Goal: Find specific page/section: Find specific page/section

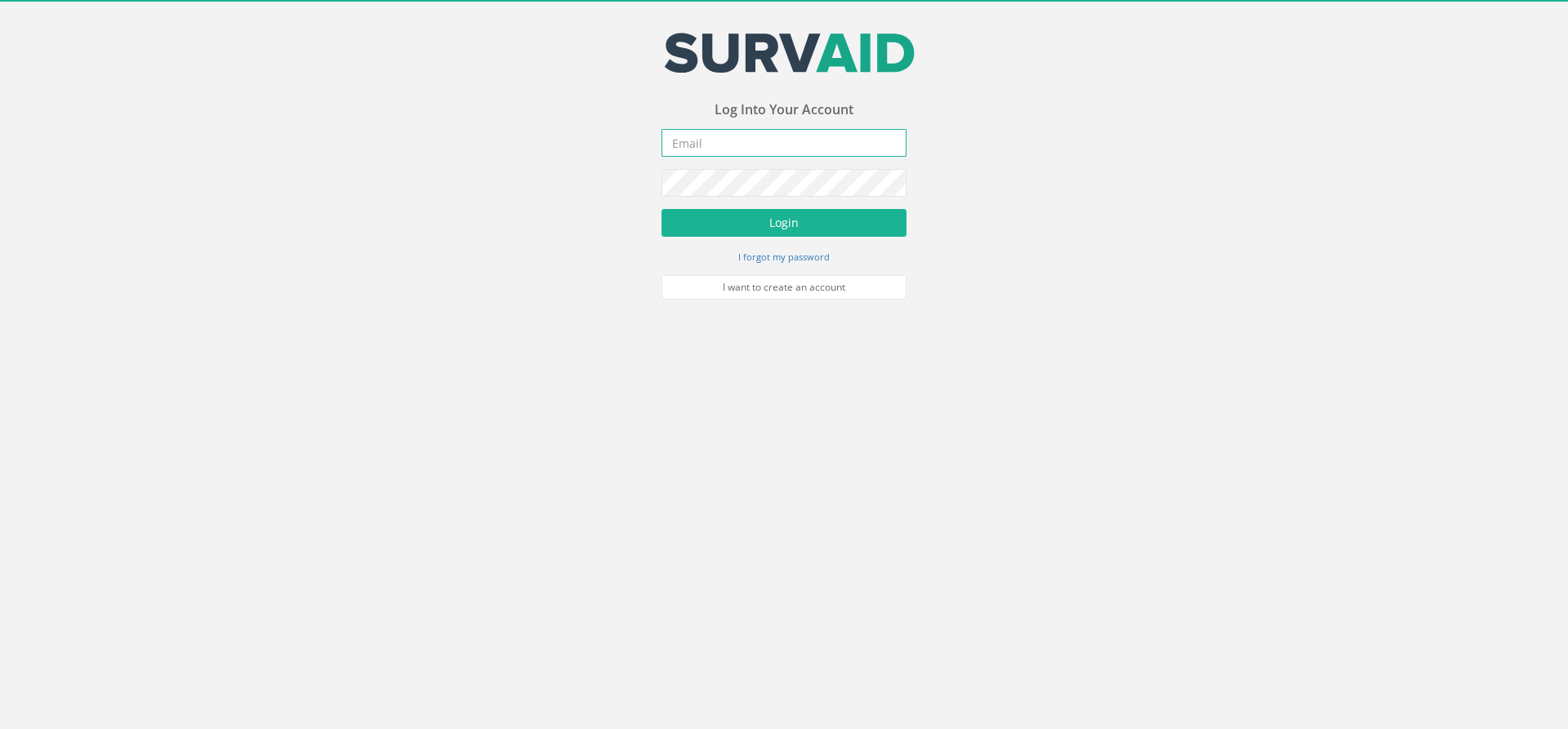
type input "[EMAIL_ADDRESS][PERSON_NAME][DOMAIN_NAME]"
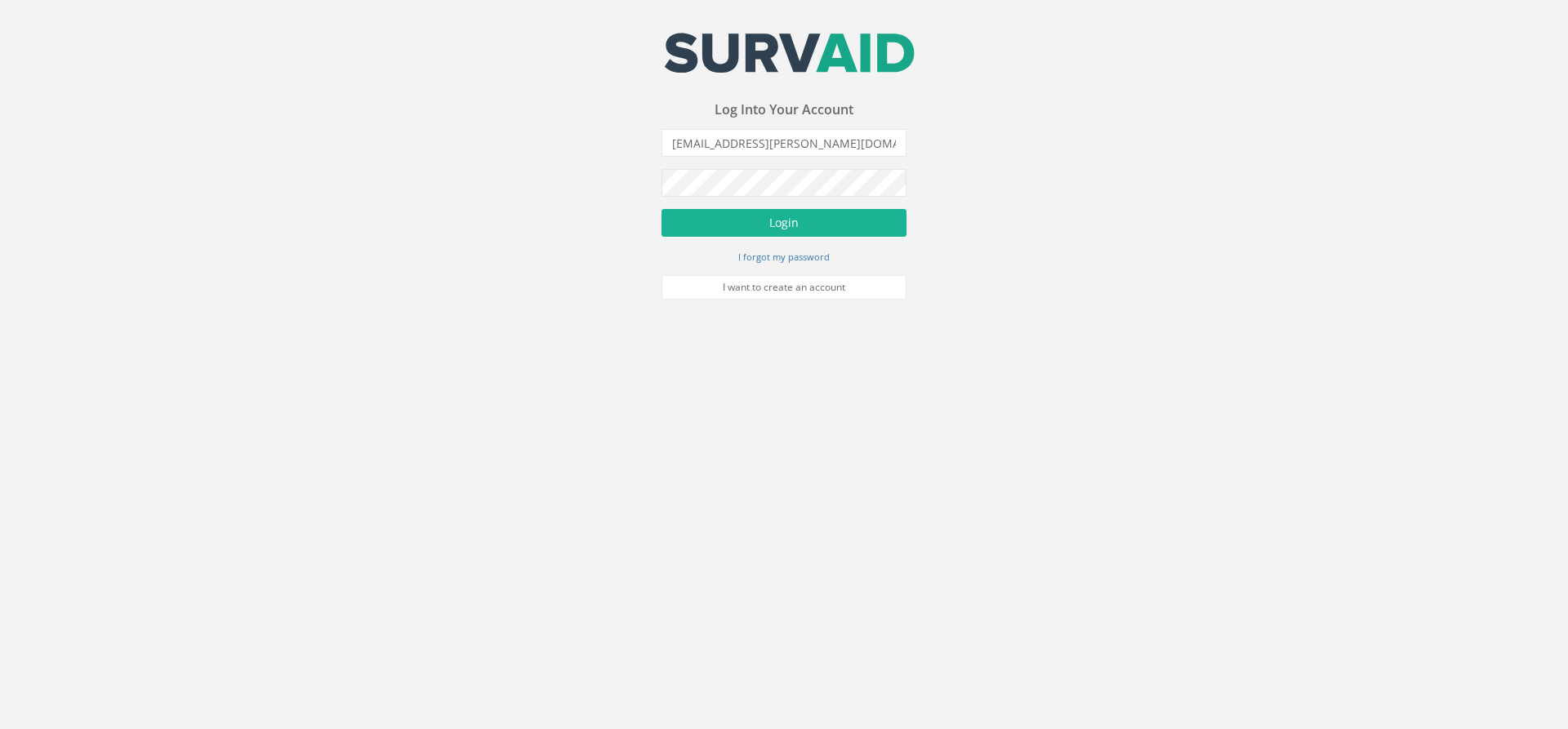
click at [719, 205] on form "[EMAIL_ADDRESS][PERSON_NAME][DOMAIN_NAME] Incorrect Username or Password There …" at bounding box center [784, 214] width 245 height 170
click at [734, 214] on button "Login" at bounding box center [784, 223] width 245 height 28
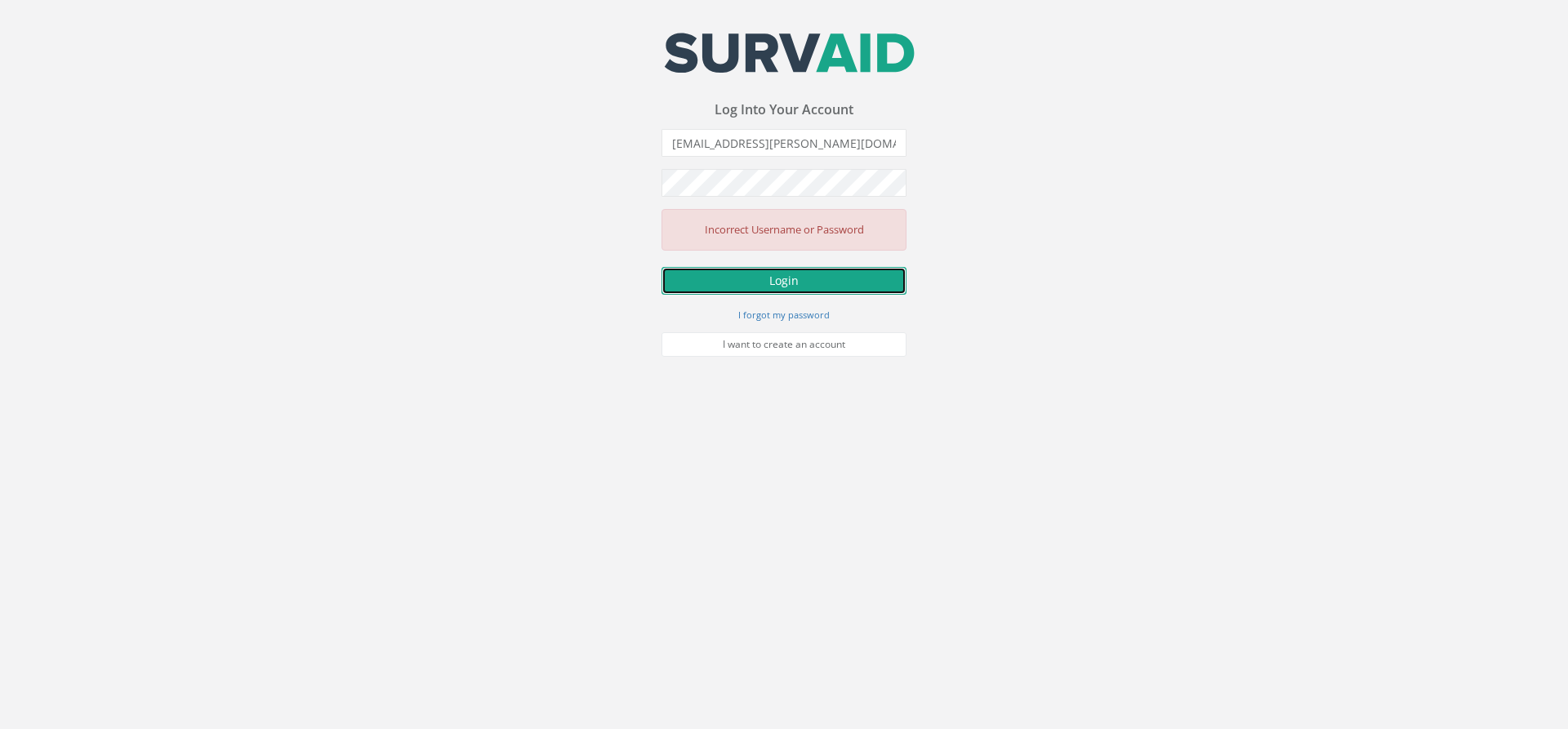
click at [757, 283] on button "Login" at bounding box center [784, 281] width 245 height 28
click at [641, 182] on div "Your email address was sucessfully verified - please login below to continue Yo…" at bounding box center [784, 178] width 1568 height 357
click at [661, 267] on button "Login" at bounding box center [784, 281] width 245 height 28
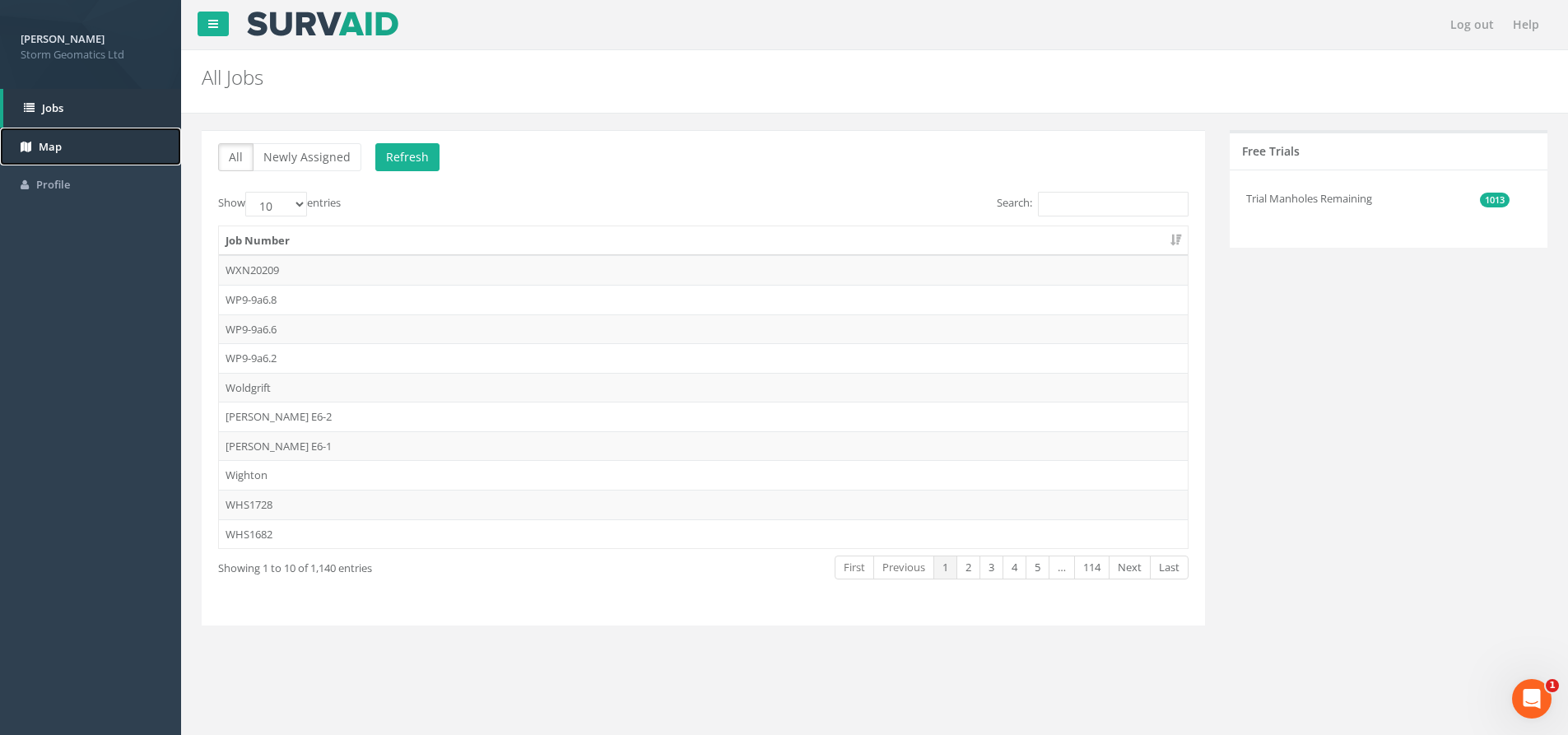
click at [66, 143] on link "Map" at bounding box center [90, 147] width 181 height 39
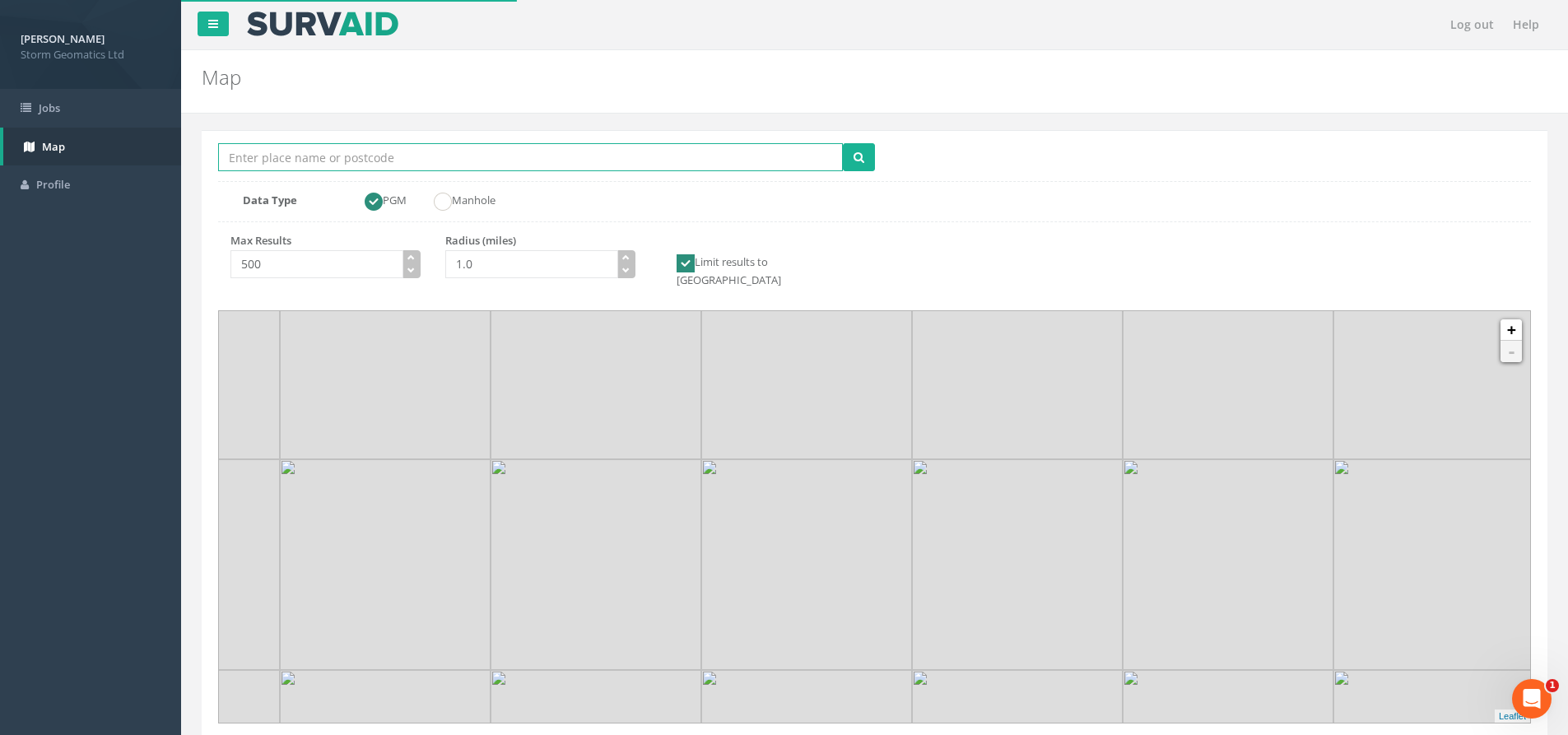
click at [332, 163] on input "Location Search Box" at bounding box center [530, 157] width 625 height 28
type input "[GEOGRAPHIC_DATA] on trent"
click at [843, 143] on button "submit" at bounding box center [859, 157] width 32 height 28
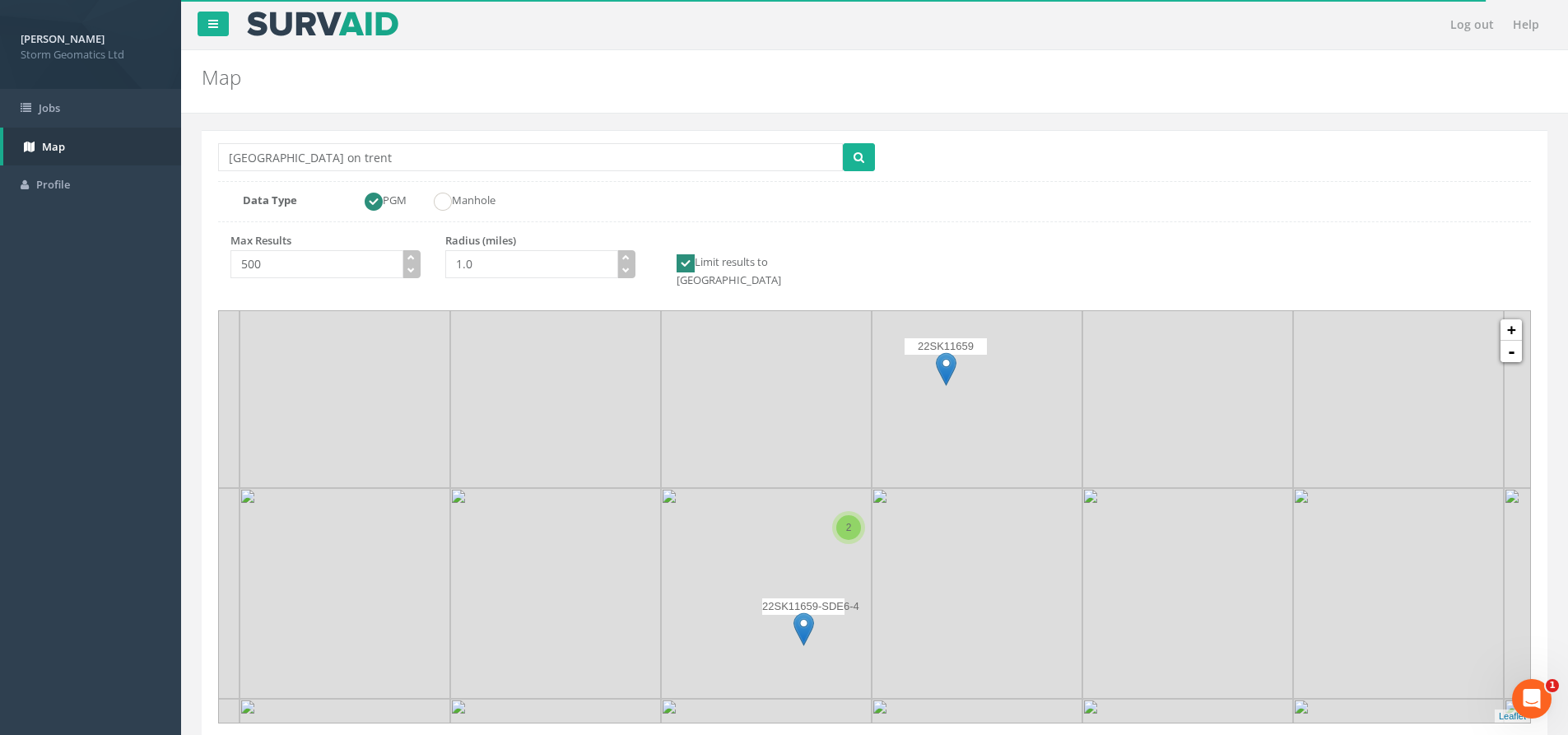
click at [942, 353] on img at bounding box center [946, 370] width 21 height 34
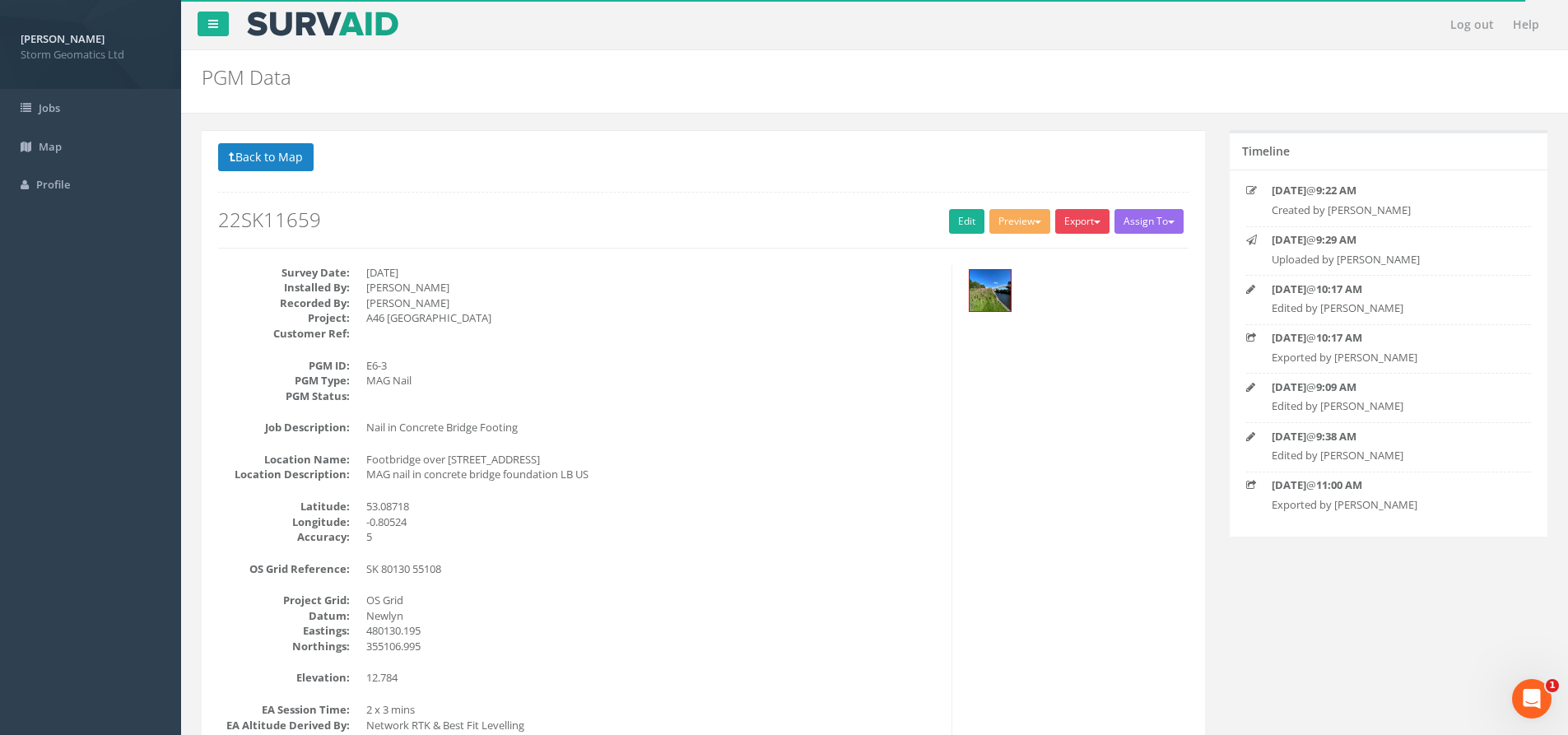
click at [1093, 211] on button "Export" at bounding box center [1082, 222] width 54 height 25
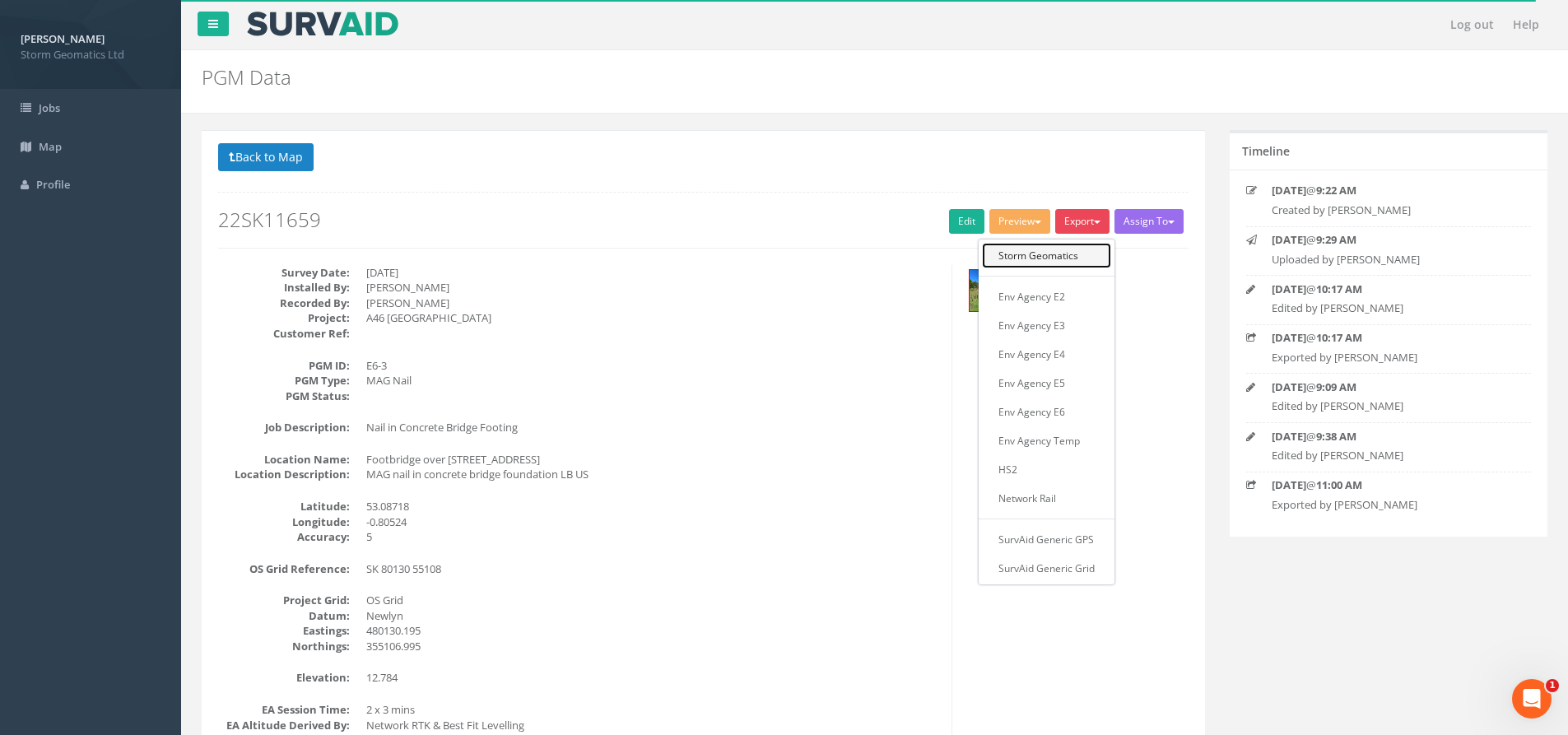
click at [1048, 254] on link "Storm Geomatics" at bounding box center [1047, 255] width 129 height 26
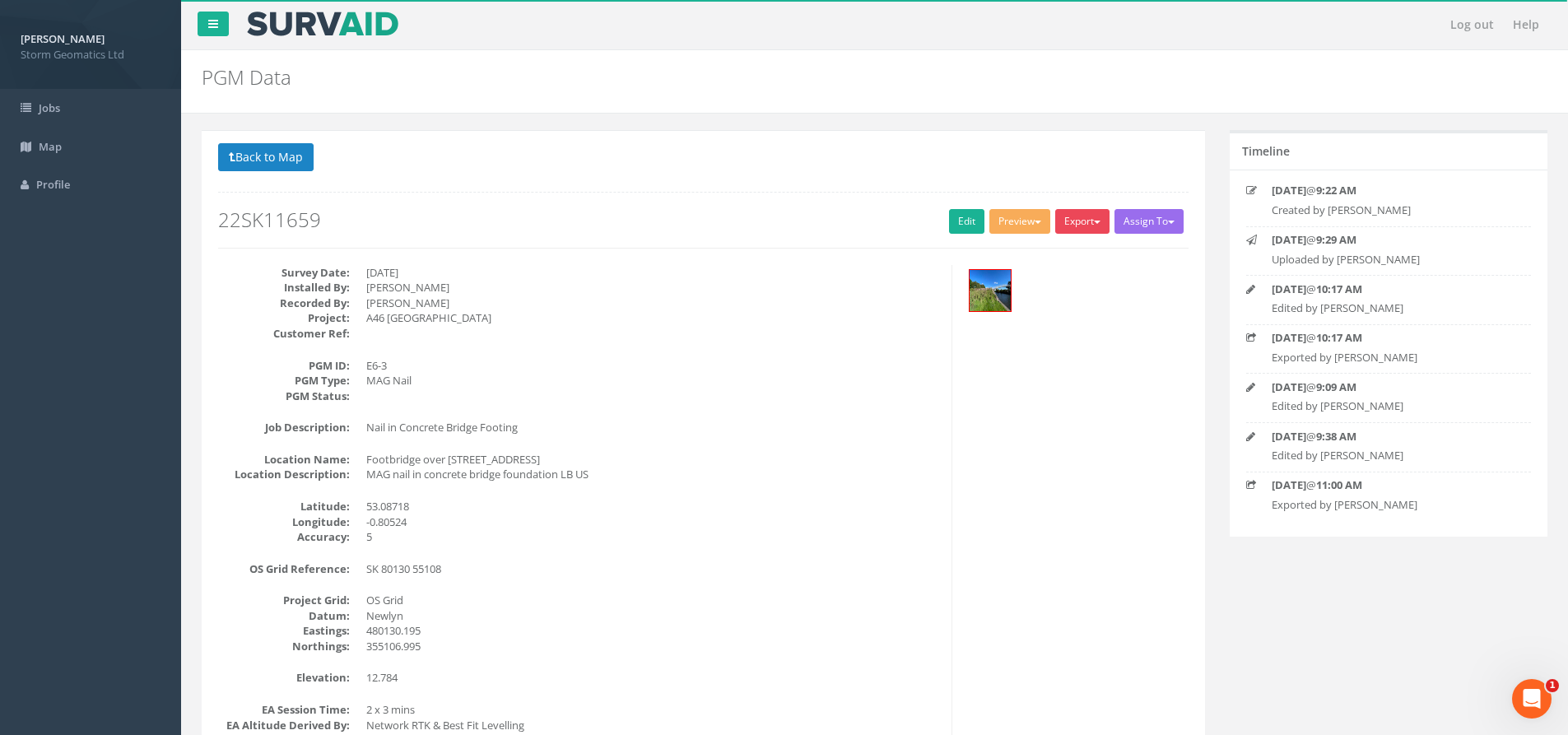
click at [1083, 229] on button "Export" at bounding box center [1082, 222] width 54 height 25
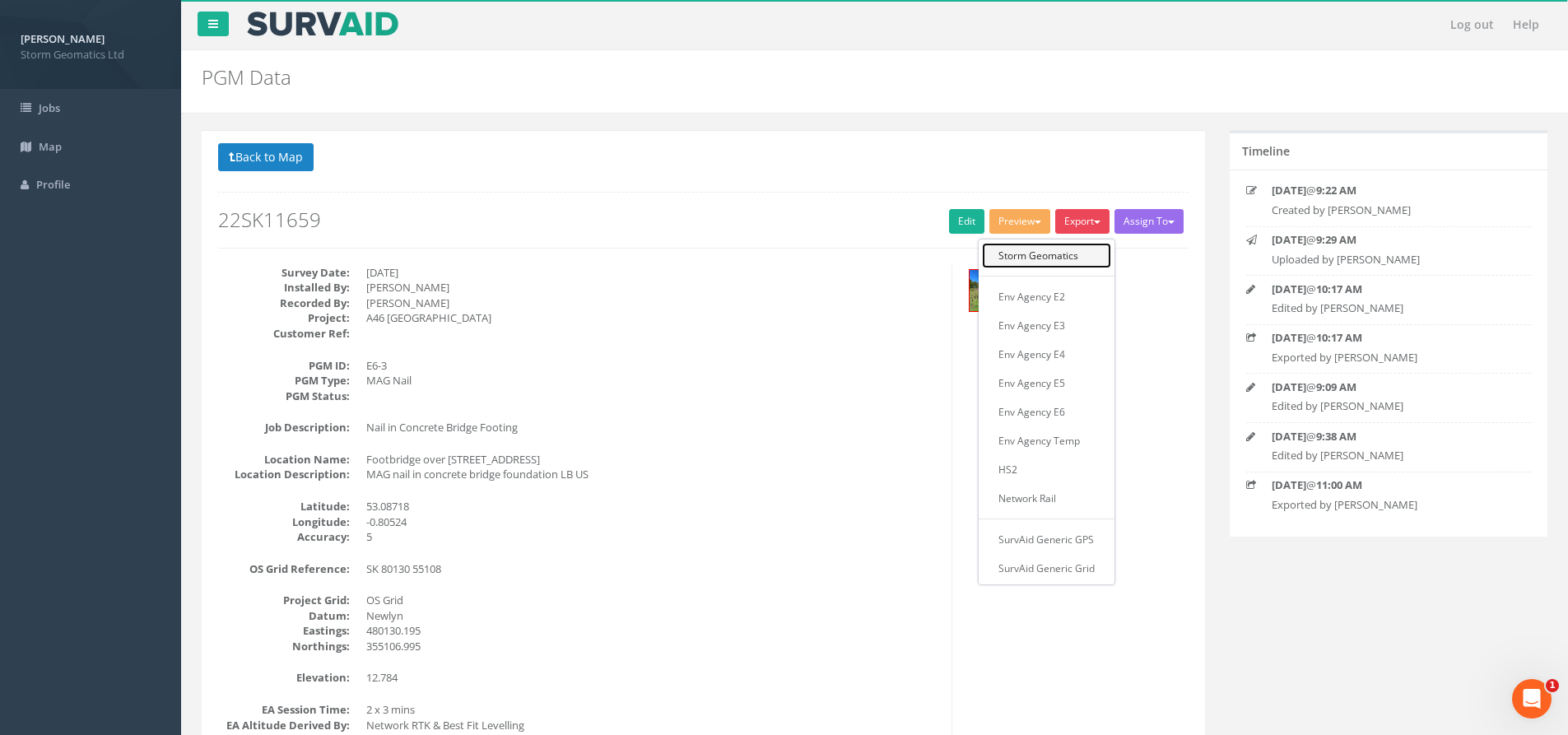
click at [1076, 253] on link "Storm Geomatics" at bounding box center [1047, 255] width 129 height 26
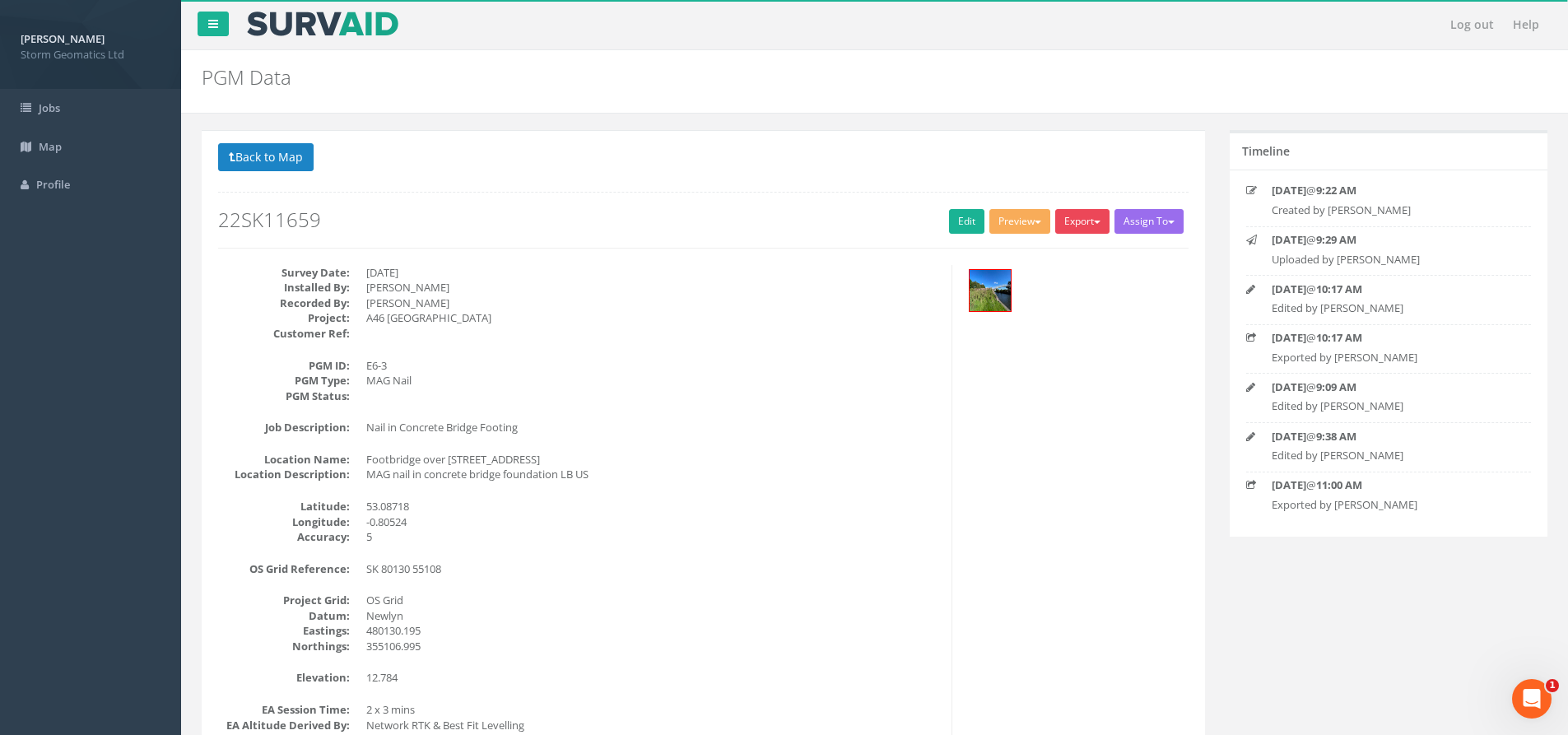
click at [1083, 229] on button "Export" at bounding box center [1082, 222] width 54 height 25
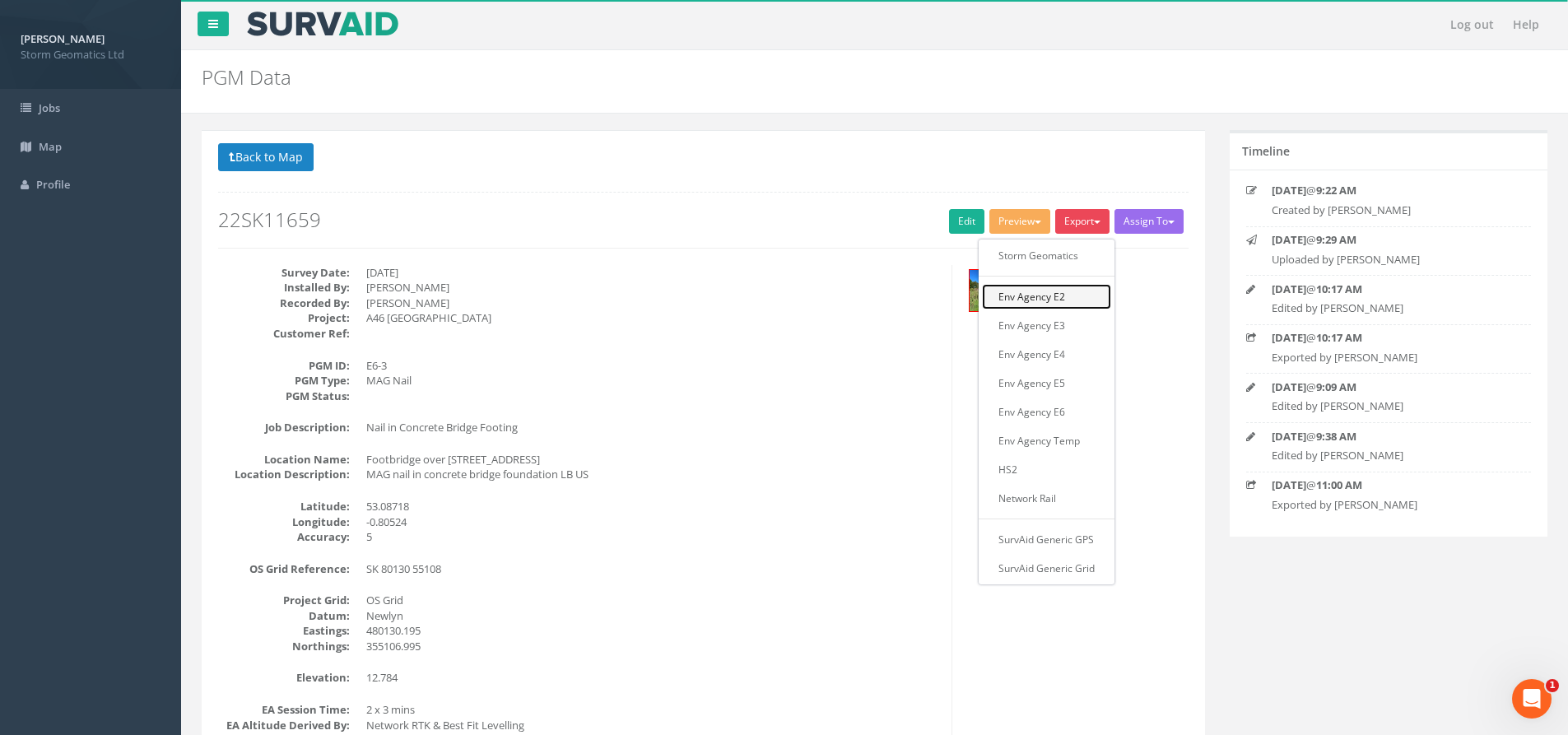
click at [1065, 302] on link "Env Agency E2" at bounding box center [1047, 297] width 129 height 26
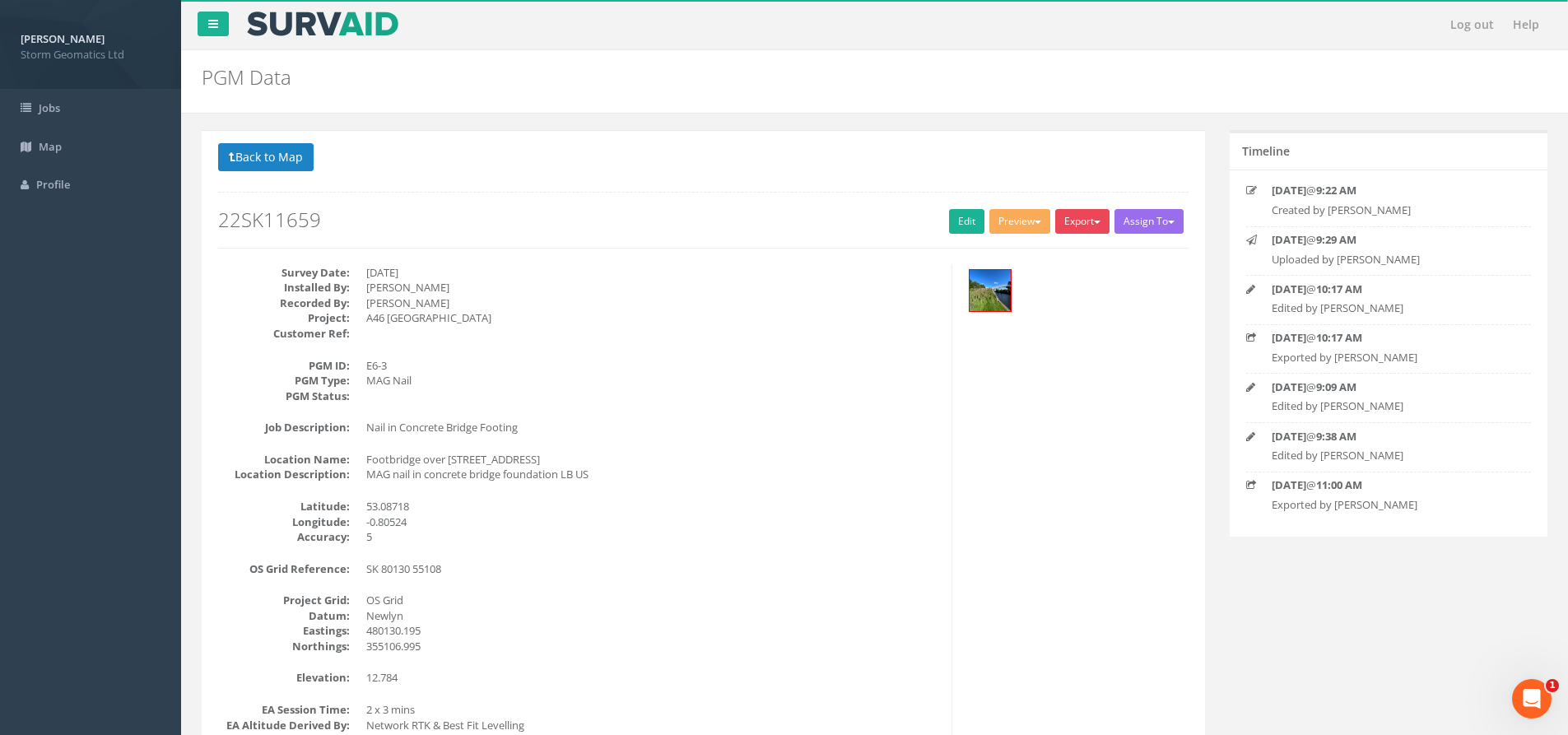
click at [1090, 233] on button "Export" at bounding box center [1082, 222] width 54 height 25
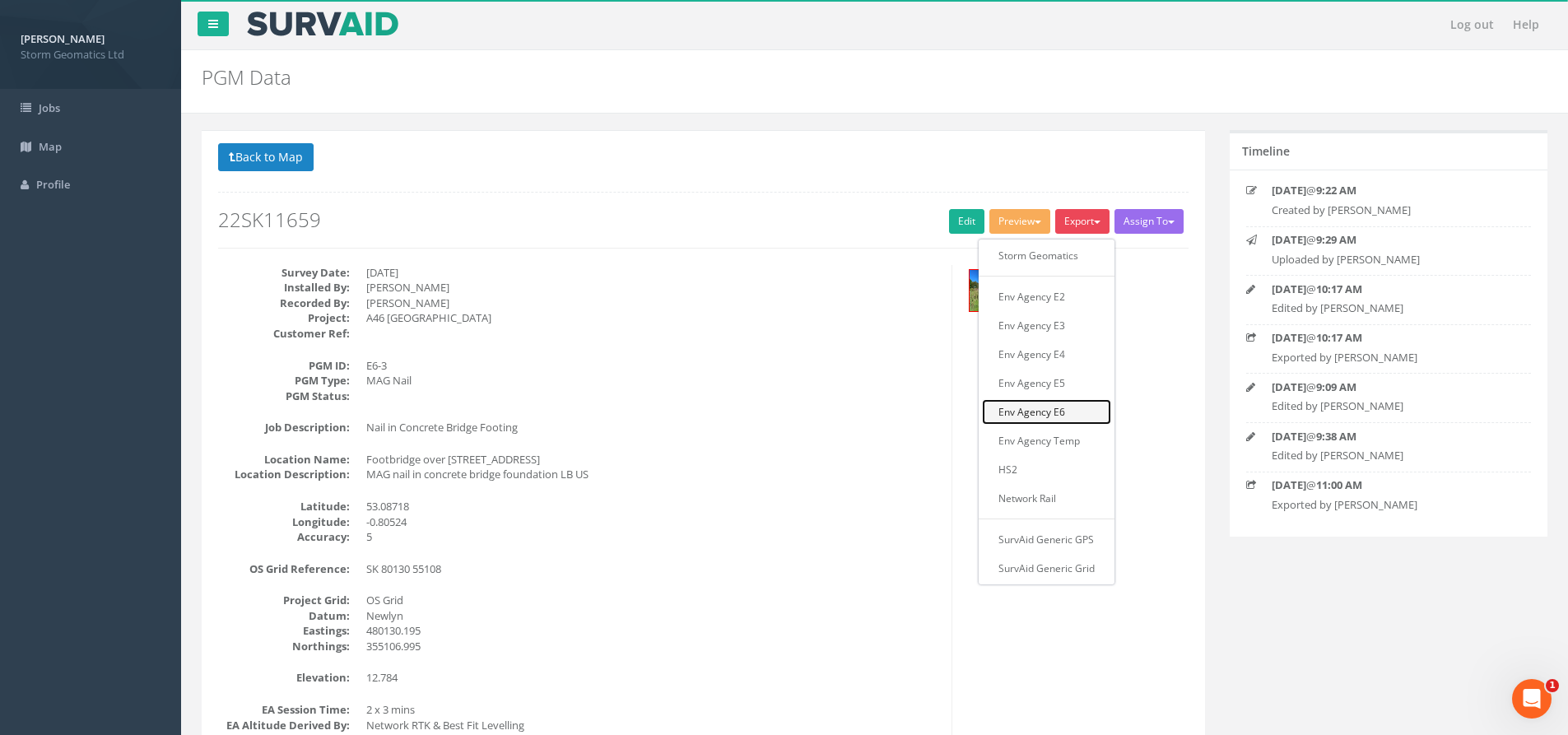
click at [1068, 421] on link "Env Agency E6" at bounding box center [1047, 412] width 129 height 26
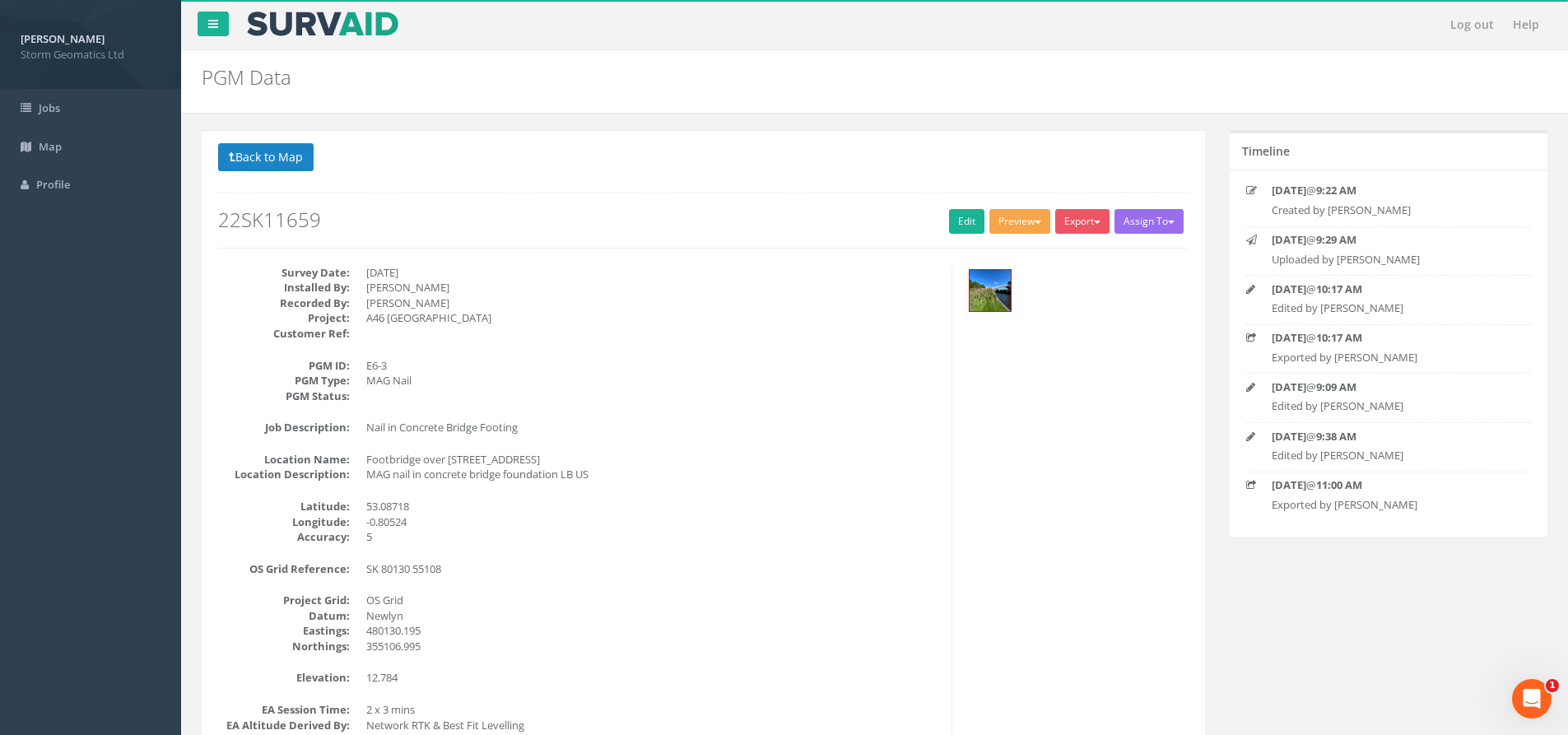
click at [1014, 229] on button "Preview" at bounding box center [1020, 222] width 61 height 25
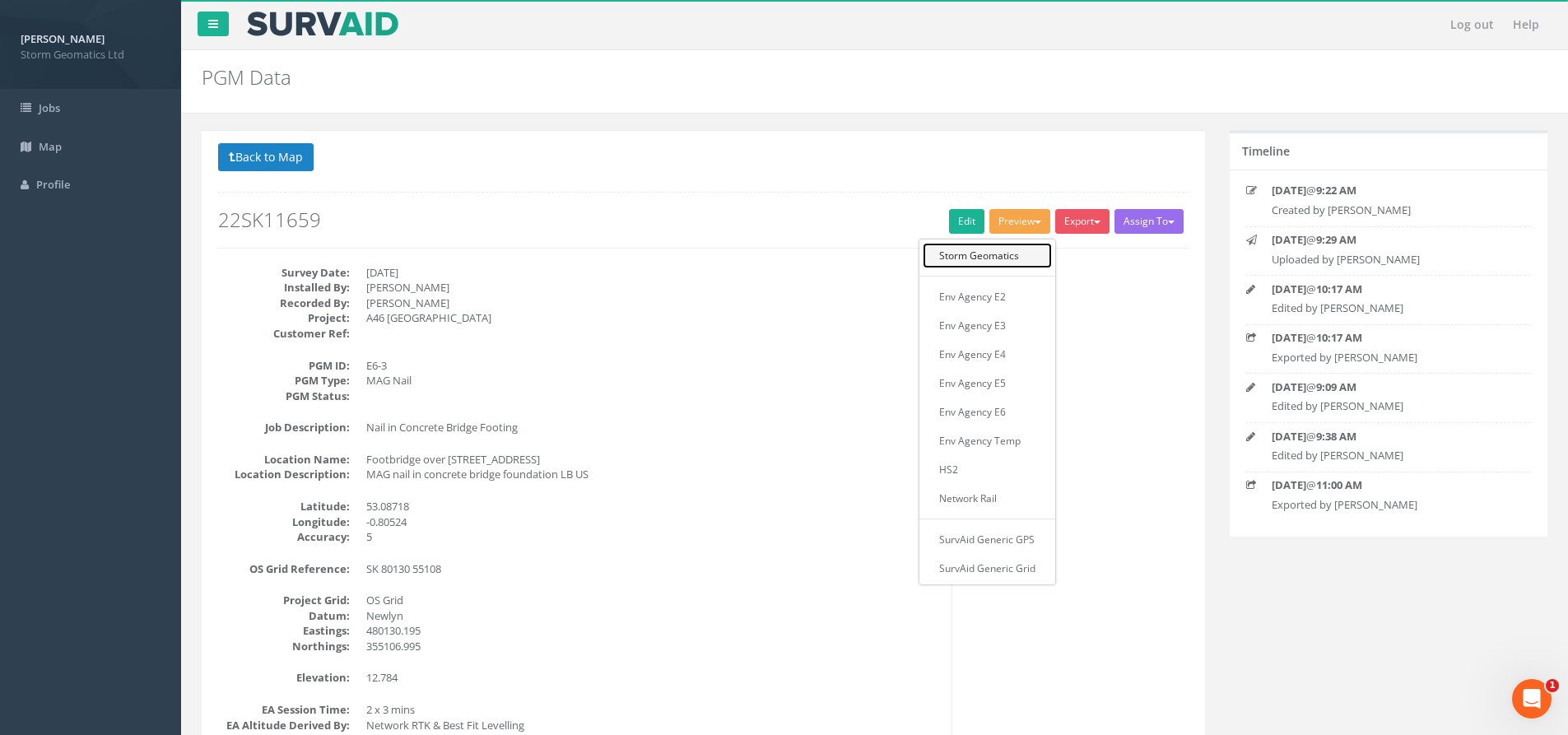
click at [1006, 255] on link "Storm Geomatics" at bounding box center [987, 255] width 129 height 26
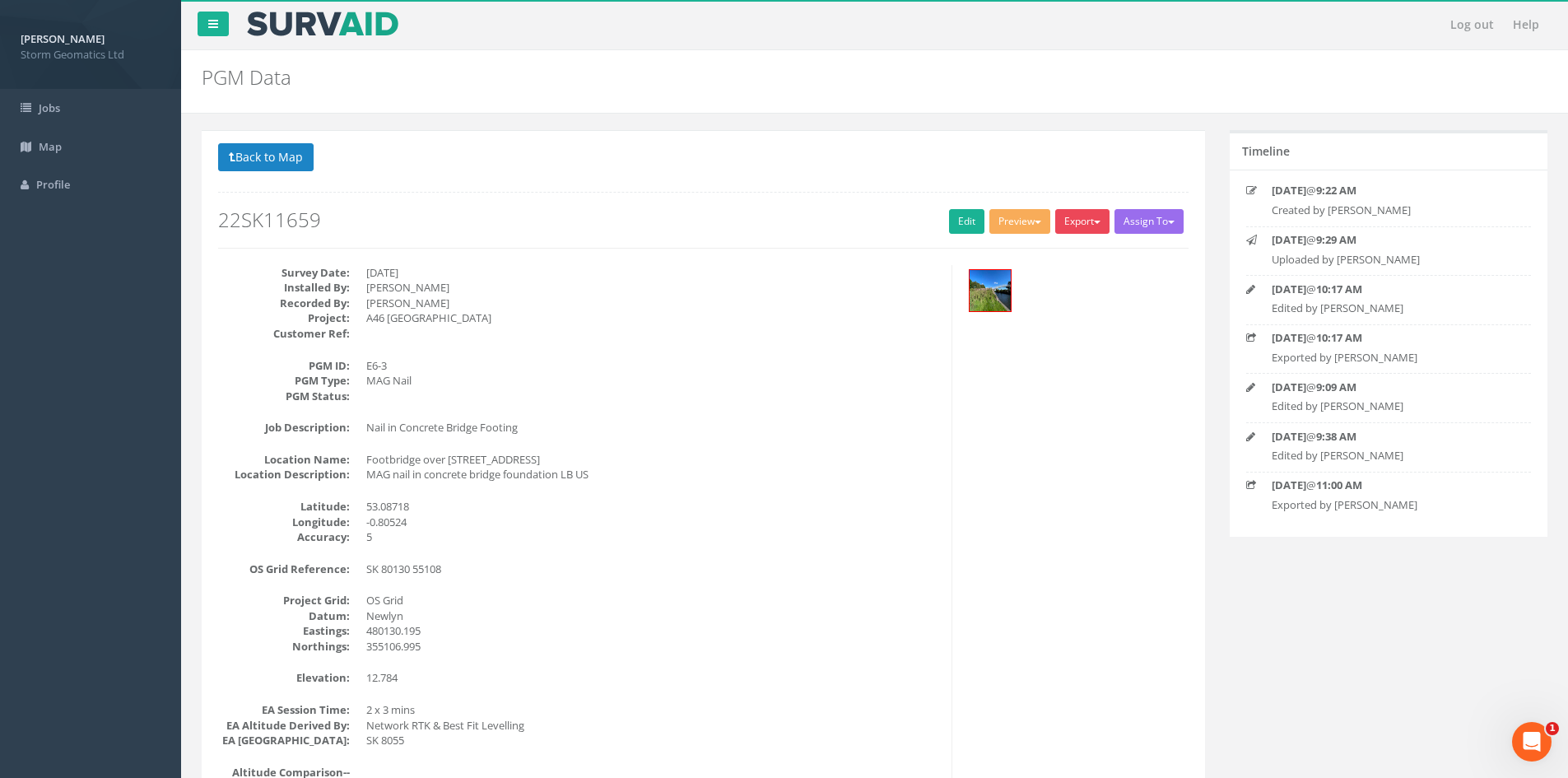
click at [1094, 222] on span "button" at bounding box center [1097, 222] width 7 height 3
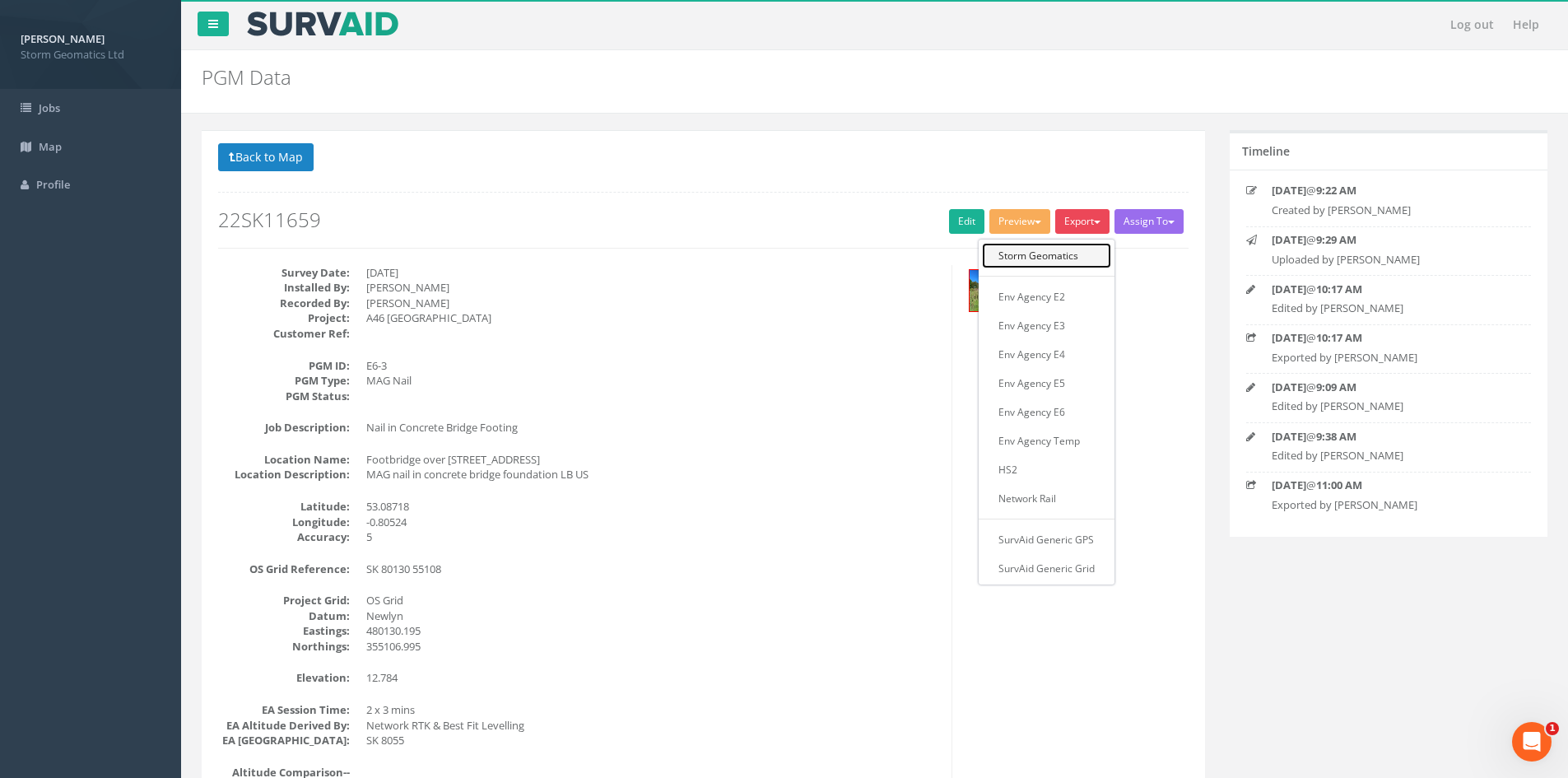
click at [1073, 248] on link "Storm Geomatics" at bounding box center [1047, 255] width 129 height 26
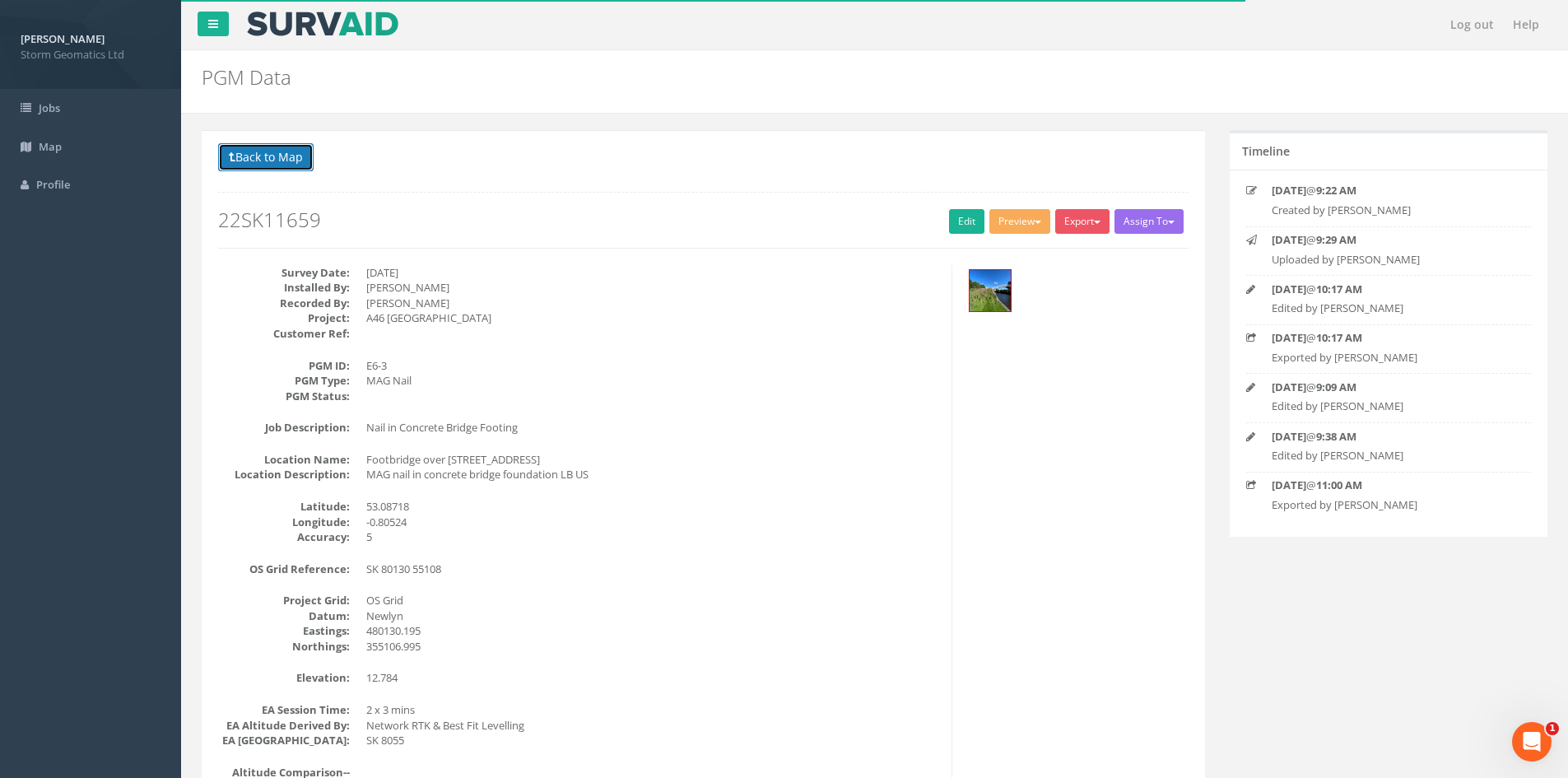
click at [263, 148] on button "Back to Map" at bounding box center [265, 157] width 96 height 28
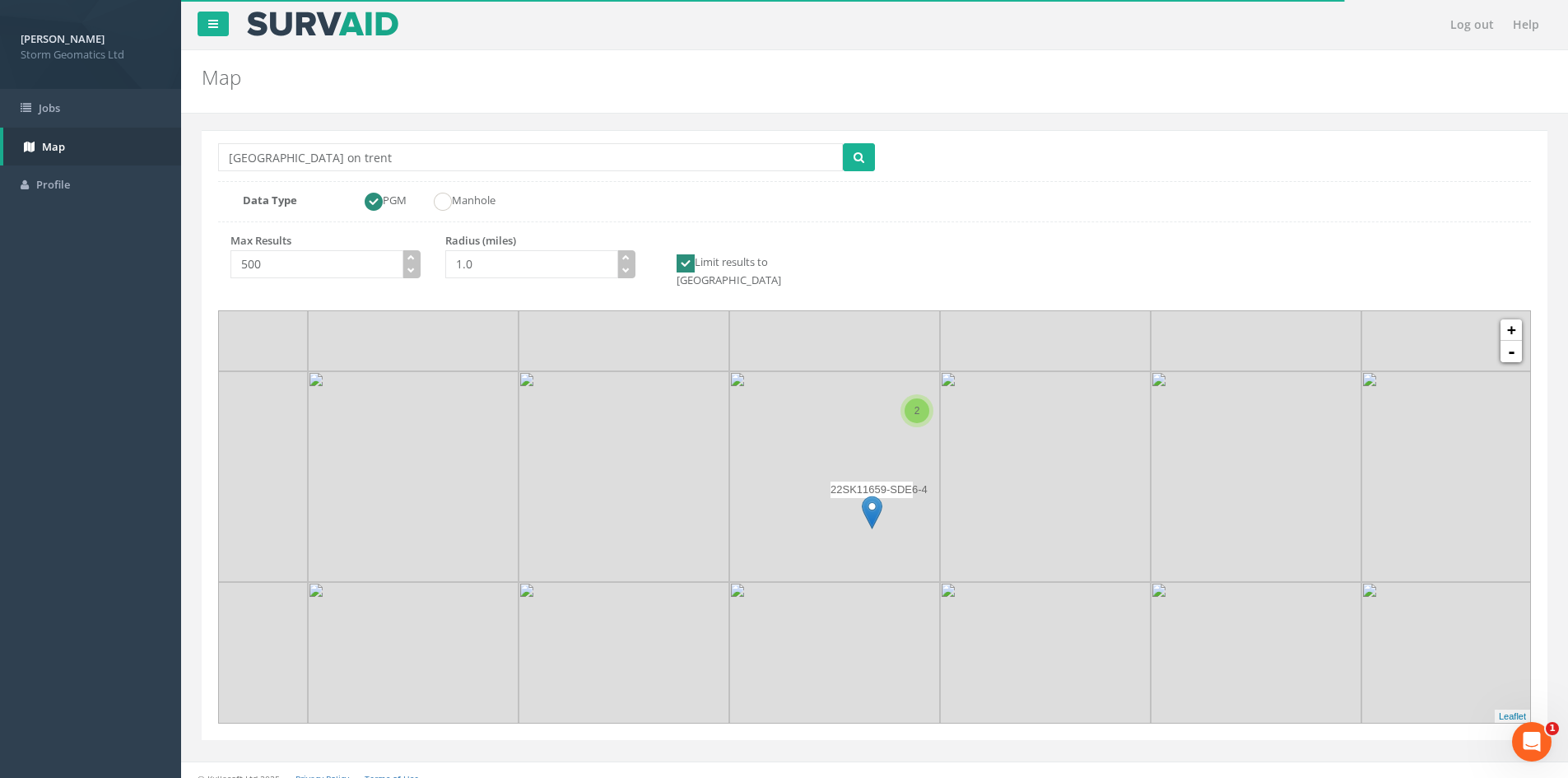
drag, startPoint x: 772, startPoint y: 456, endPoint x: 839, endPoint y: 339, distance: 134.8
click at [839, 339] on img at bounding box center [834, 265] width 210 height 210
drag, startPoint x: 912, startPoint y: 498, endPoint x: 982, endPoint y: 297, distance: 212.8
click at [982, 297] on img at bounding box center [903, 282] width 210 height 210
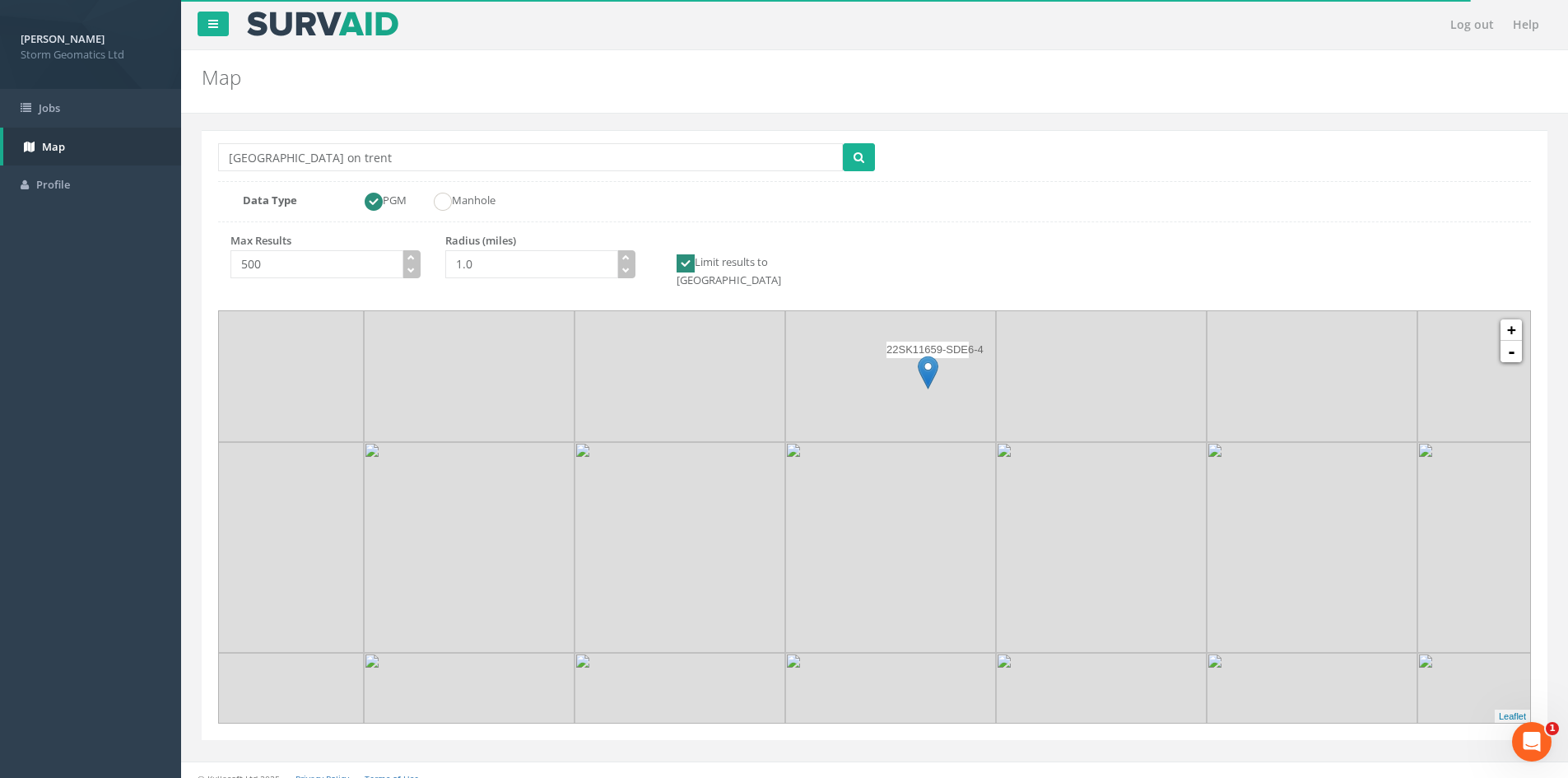
drag, startPoint x: 936, startPoint y: 352, endPoint x: 925, endPoint y: 395, distance: 44.4
click at [925, 395] on img at bounding box center [890, 336] width 210 height 210
drag, startPoint x: 925, startPoint y: 395, endPoint x: 869, endPoint y: 359, distance: 66.6
click at [866, 348] on img at bounding box center [834, 290] width 210 height 210
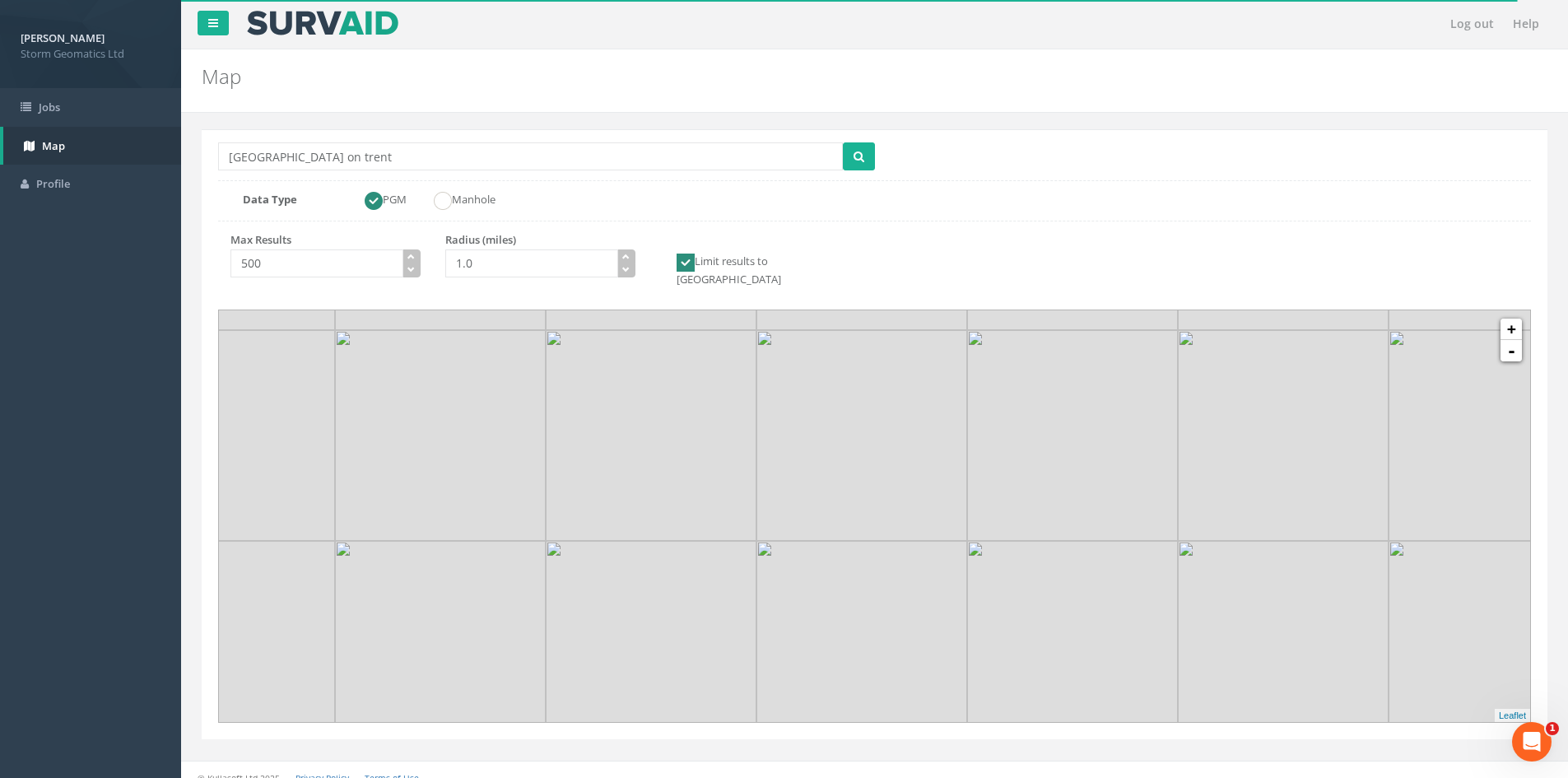
drag, startPoint x: 879, startPoint y: 423, endPoint x: 910, endPoint y: 366, distance: 64.9
click at [907, 358] on img at bounding box center [862, 435] width 210 height 210
click at [1504, 340] on link "-" at bounding box center [1511, 351] width 22 height 22
drag, startPoint x: 1031, startPoint y: 447, endPoint x: 985, endPoint y: 206, distance: 245.4
click at [985, 206] on div "Location Search Box [GEOGRAPHIC_DATA] on trent Multiple Locations Found Data Ty…" at bounding box center [875, 433] width 1346 height 609
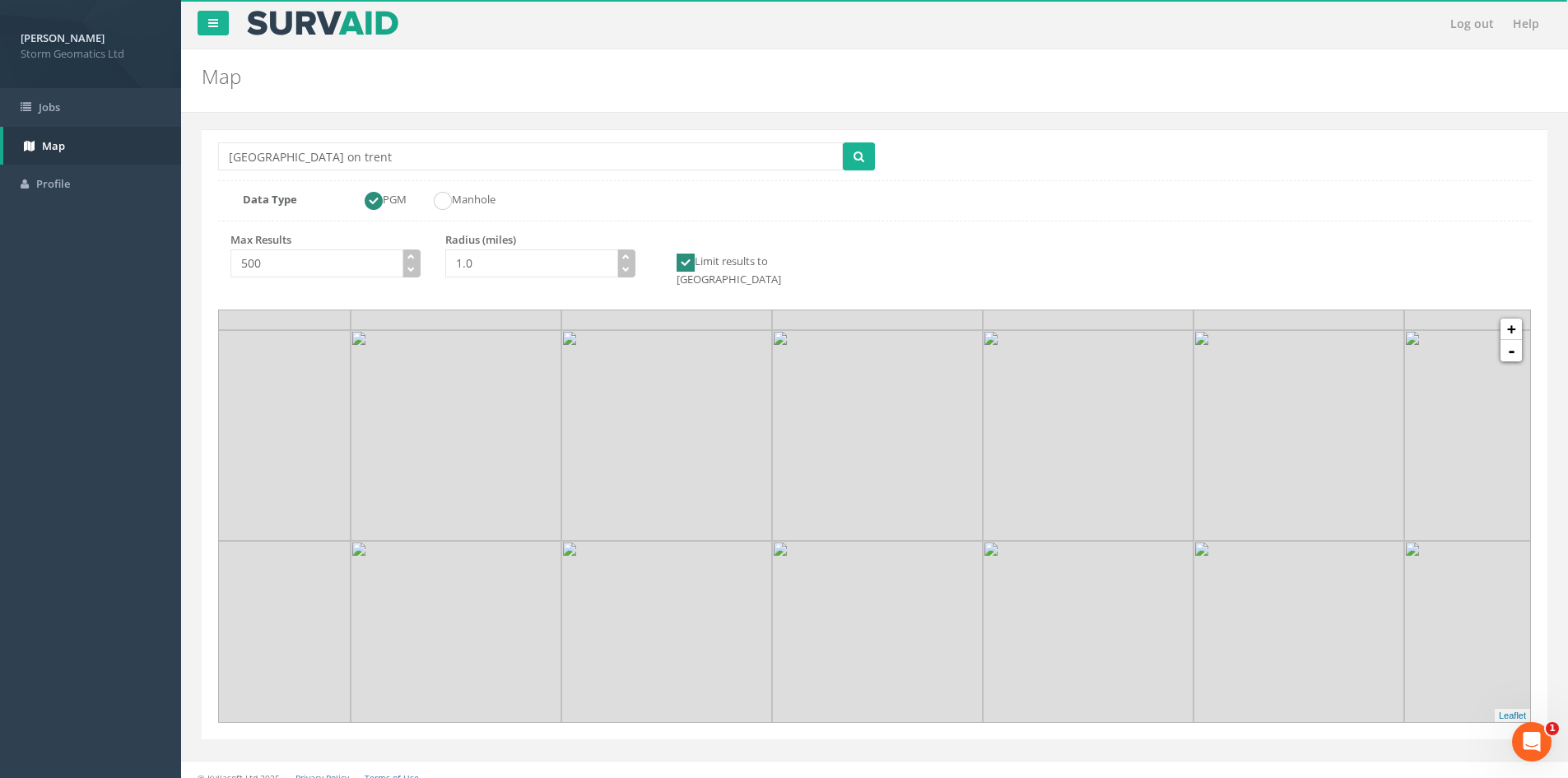
drag, startPoint x: 760, startPoint y: 363, endPoint x: 763, endPoint y: 516, distance: 153.0
click at [763, 516] on img at bounding box center [666, 435] width 210 height 210
drag, startPoint x: 981, startPoint y: 481, endPoint x: 957, endPoint y: 603, distance: 124.3
click at [957, 603] on img at bounding box center [853, 552] width 210 height 210
click at [1504, 318] on link "+" at bounding box center [1511, 329] width 22 height 22
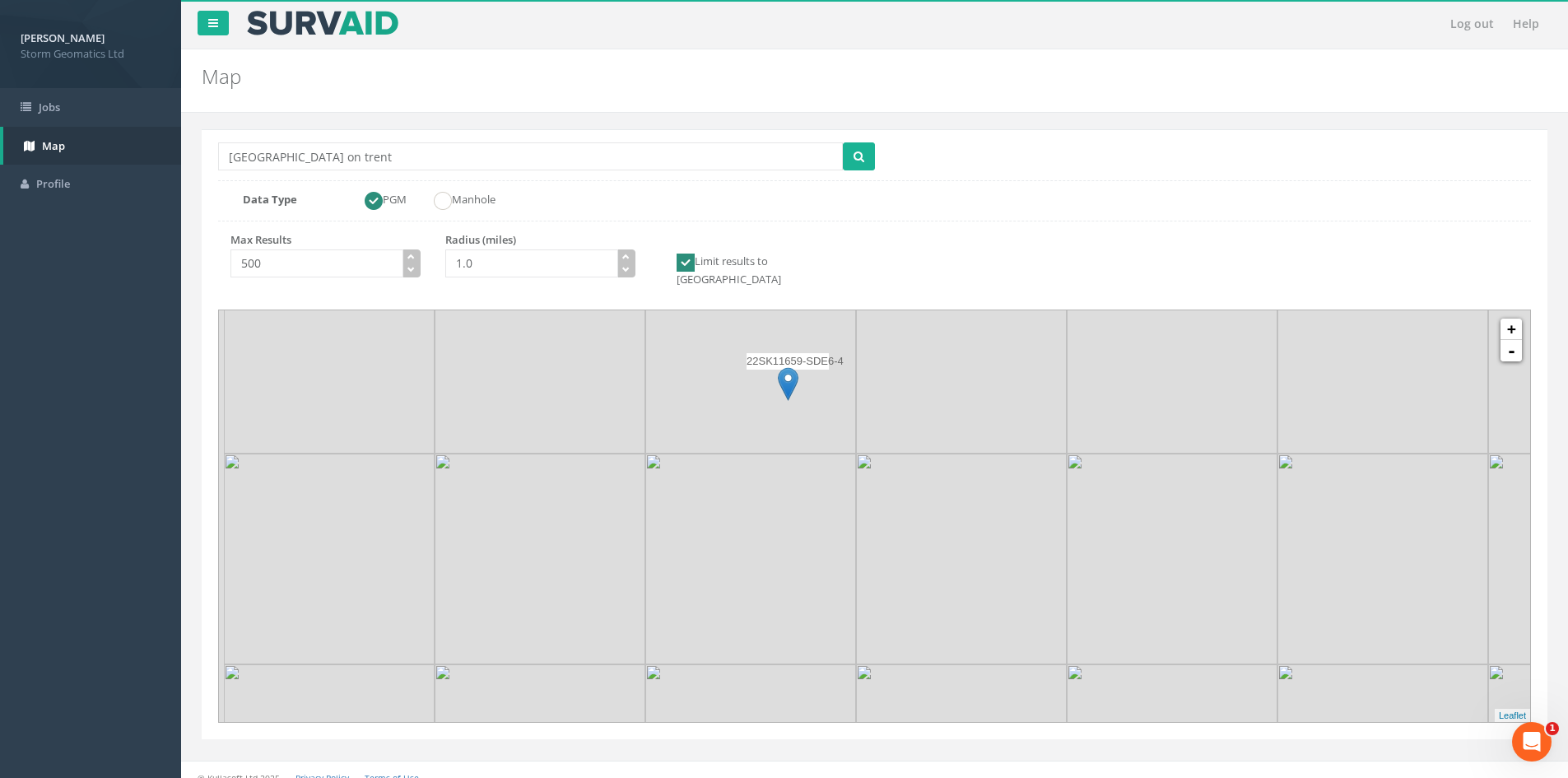
drag, startPoint x: 883, startPoint y: 477, endPoint x: 929, endPoint y: 569, distance: 102.9
click at [929, 569] on img at bounding box center [961, 558] width 210 height 210
click at [835, 459] on img at bounding box center [834, 476] width 21 height 34
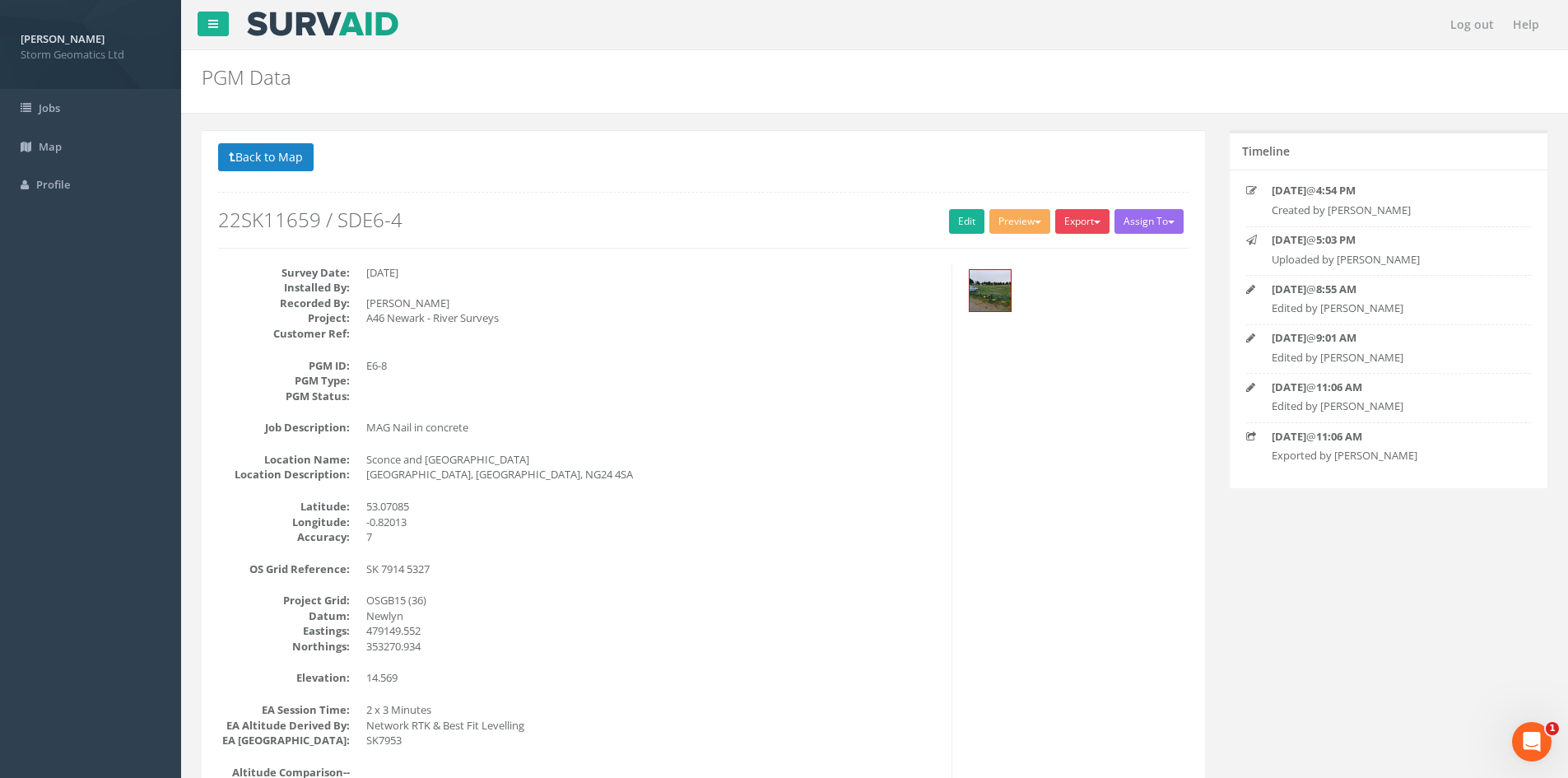
click at [1085, 225] on button "Export" at bounding box center [1082, 222] width 54 height 25
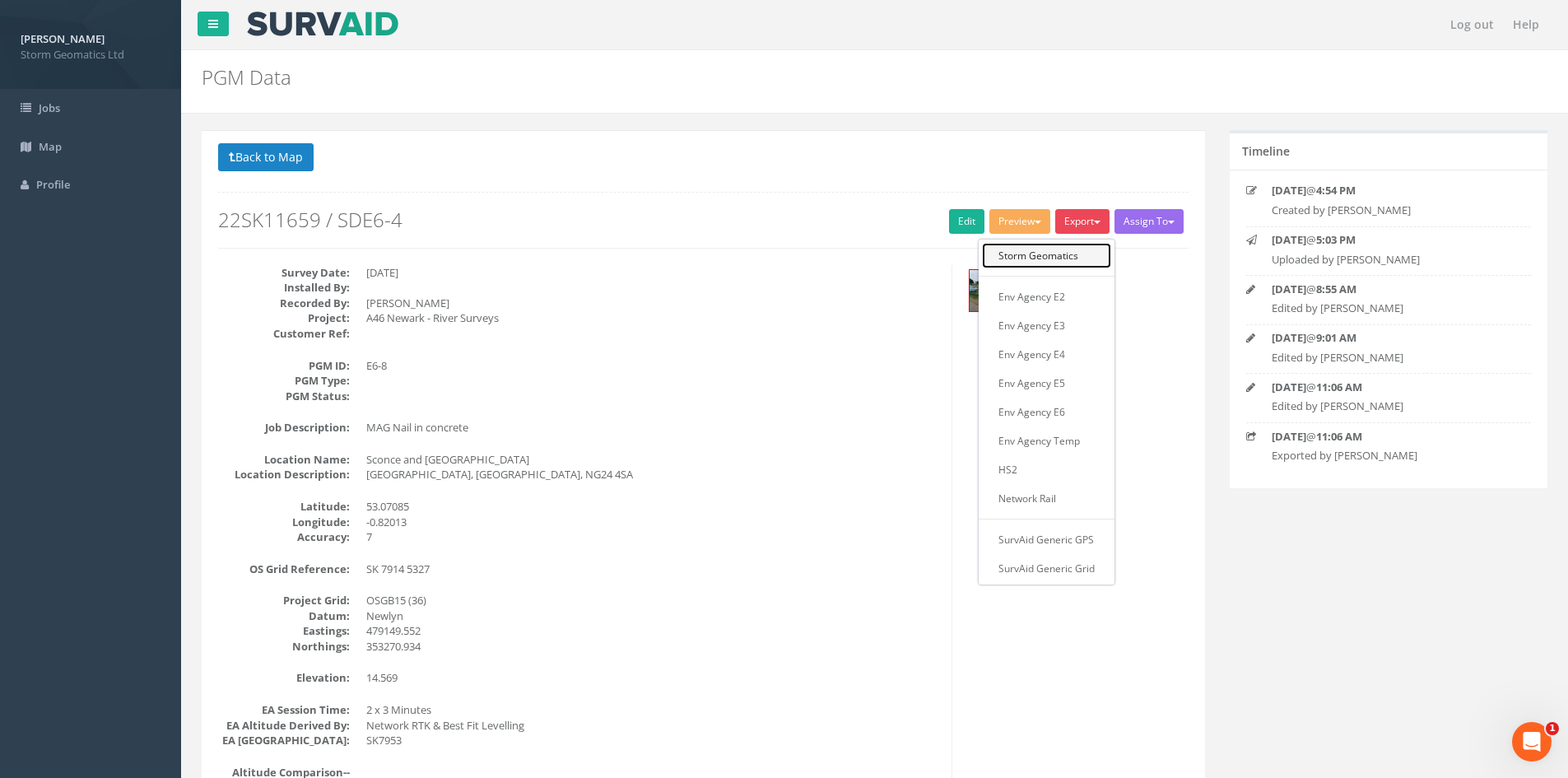
click at [1063, 257] on link "Storm Geomatics" at bounding box center [1047, 255] width 129 height 26
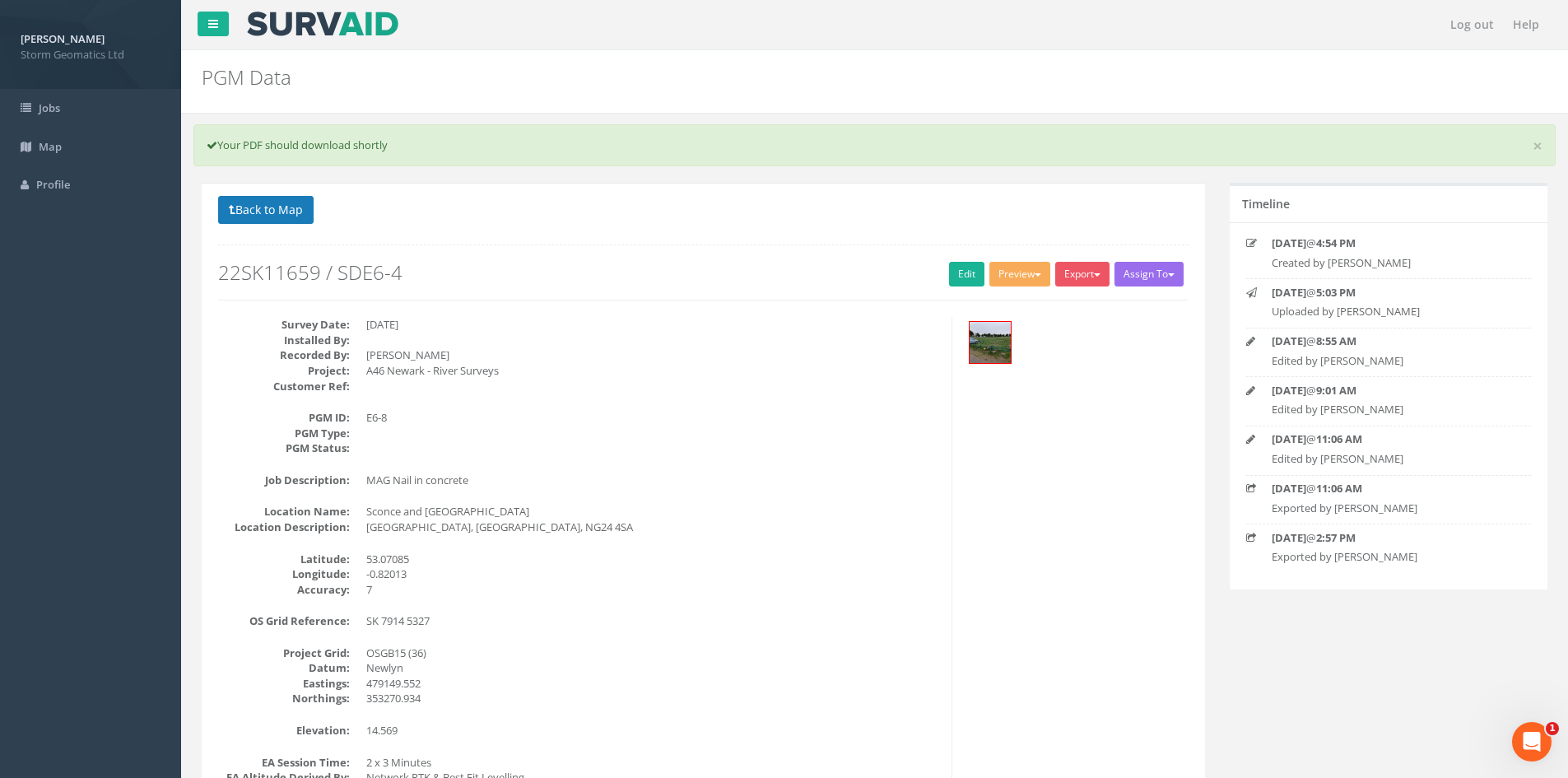
click at [300, 206] on button "Back to Map" at bounding box center [265, 210] width 96 height 28
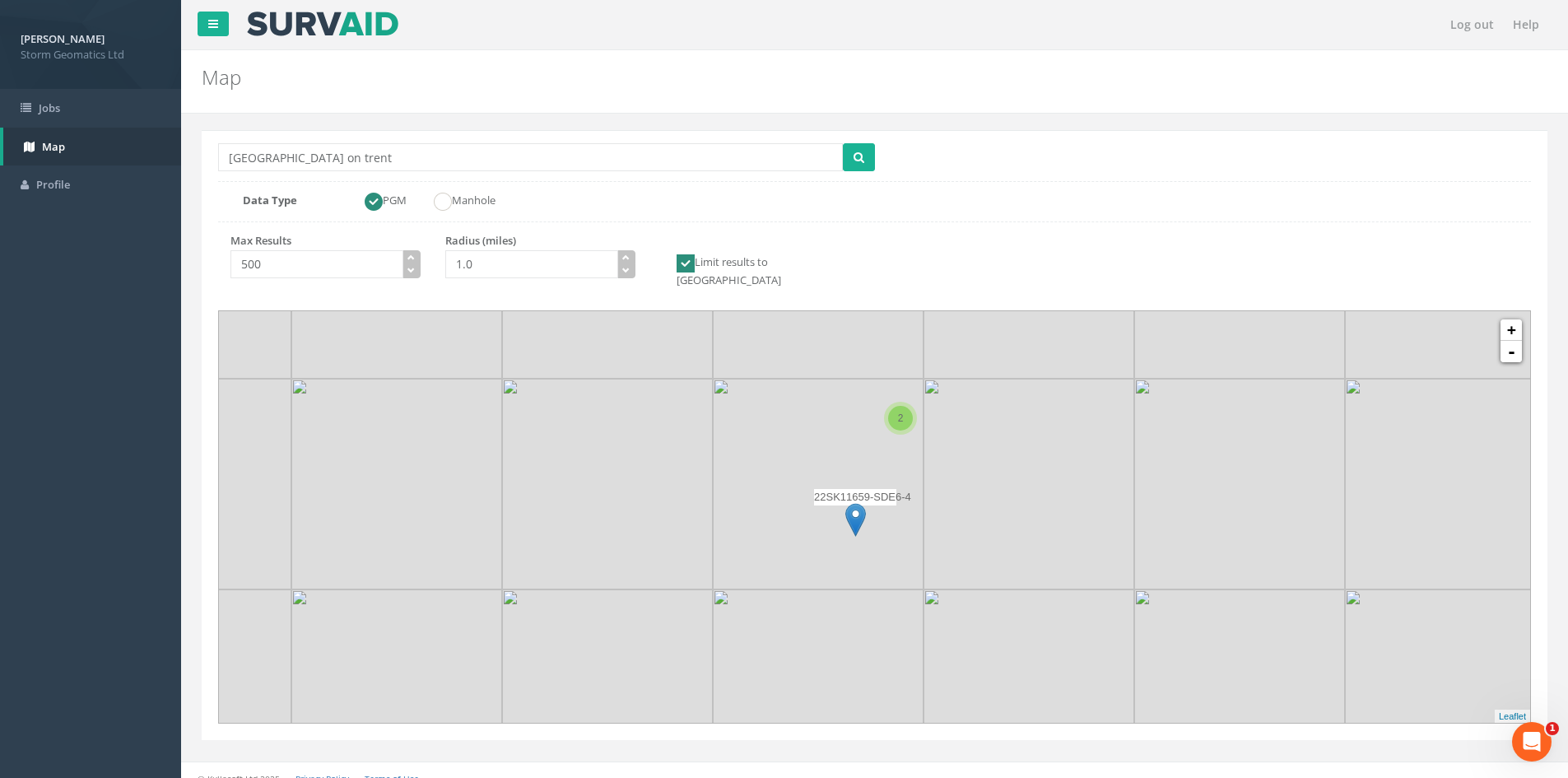
drag, startPoint x: 816, startPoint y: 459, endPoint x: 863, endPoint y: 360, distance: 109.6
click at [863, 360] on img at bounding box center [818, 273] width 210 height 210
click at [852, 501] on img at bounding box center [856, 518] width 21 height 34
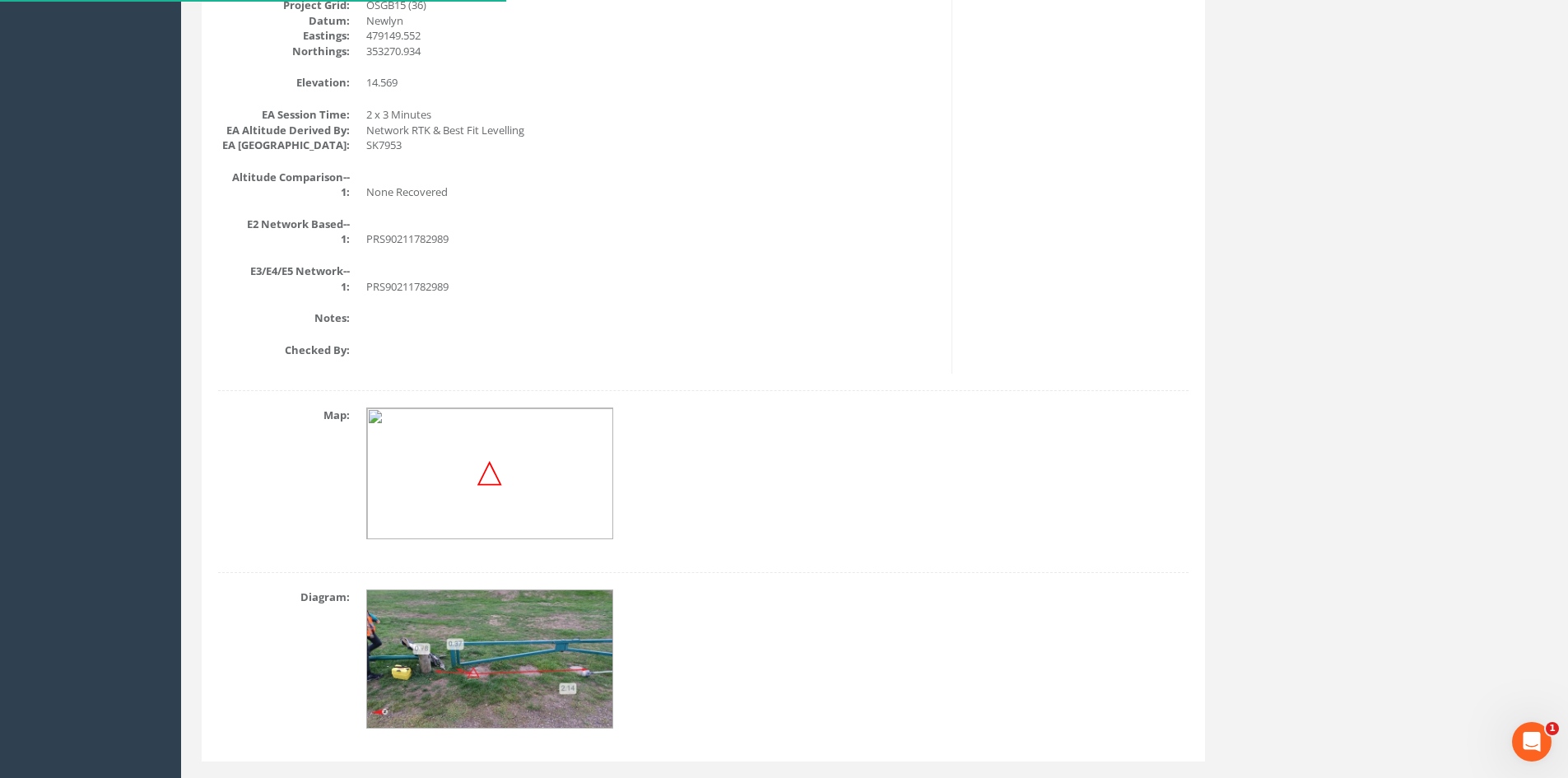
scroll to position [632, 0]
